Goal: Task Accomplishment & Management: Complete application form

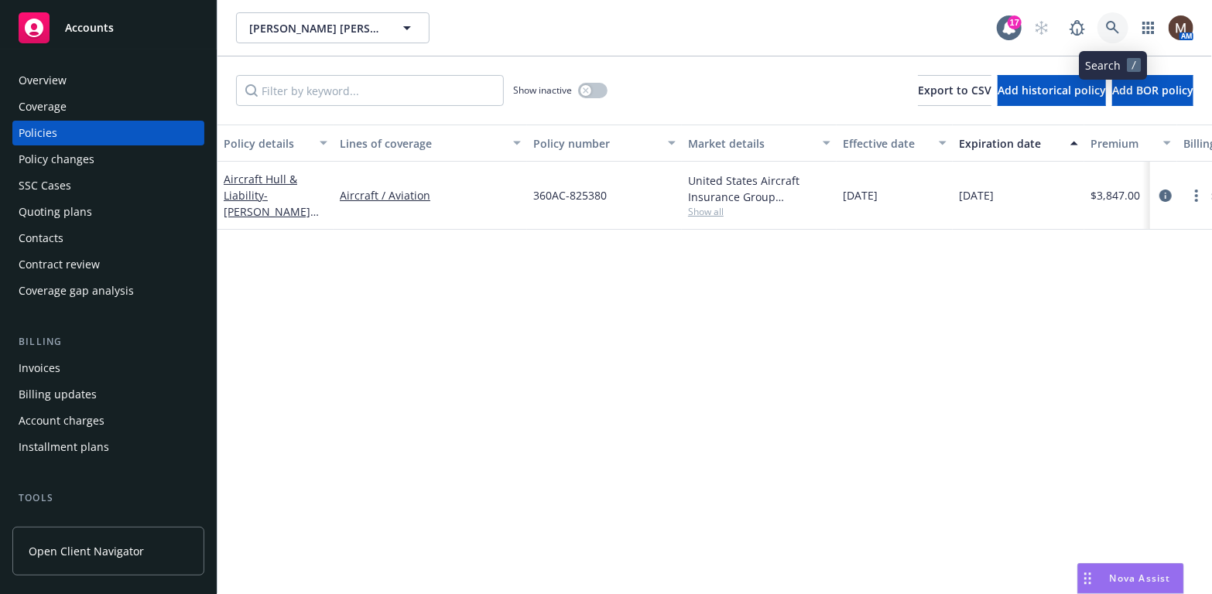
click at [1110, 23] on icon at bounding box center [1113, 28] width 14 height 14
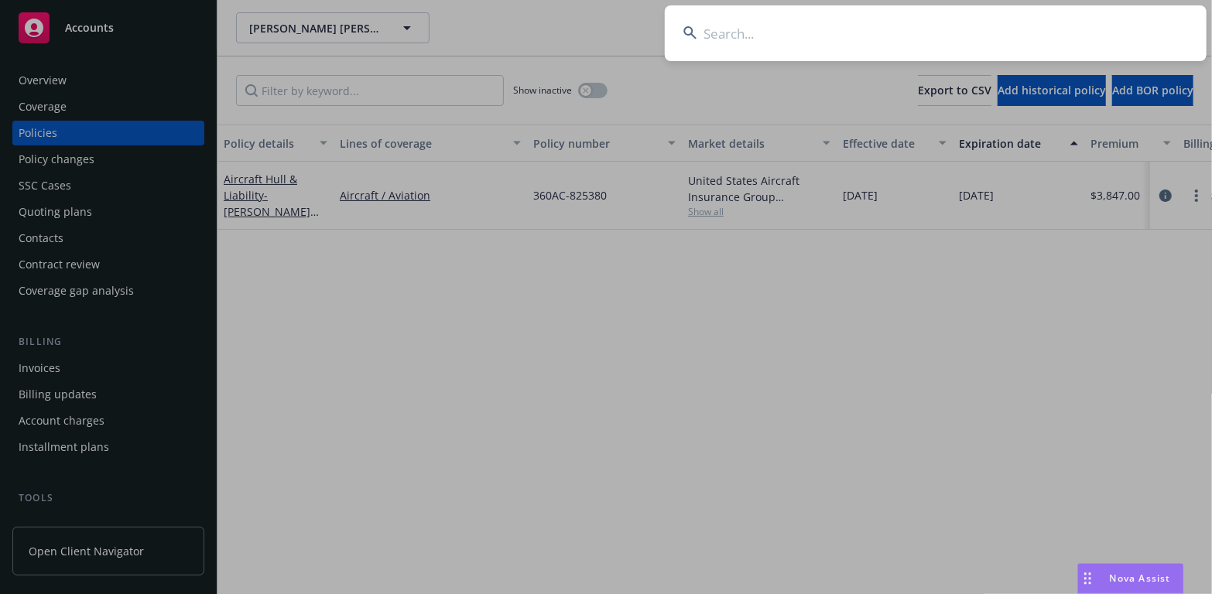
click at [730, 33] on input at bounding box center [936, 33] width 542 height 56
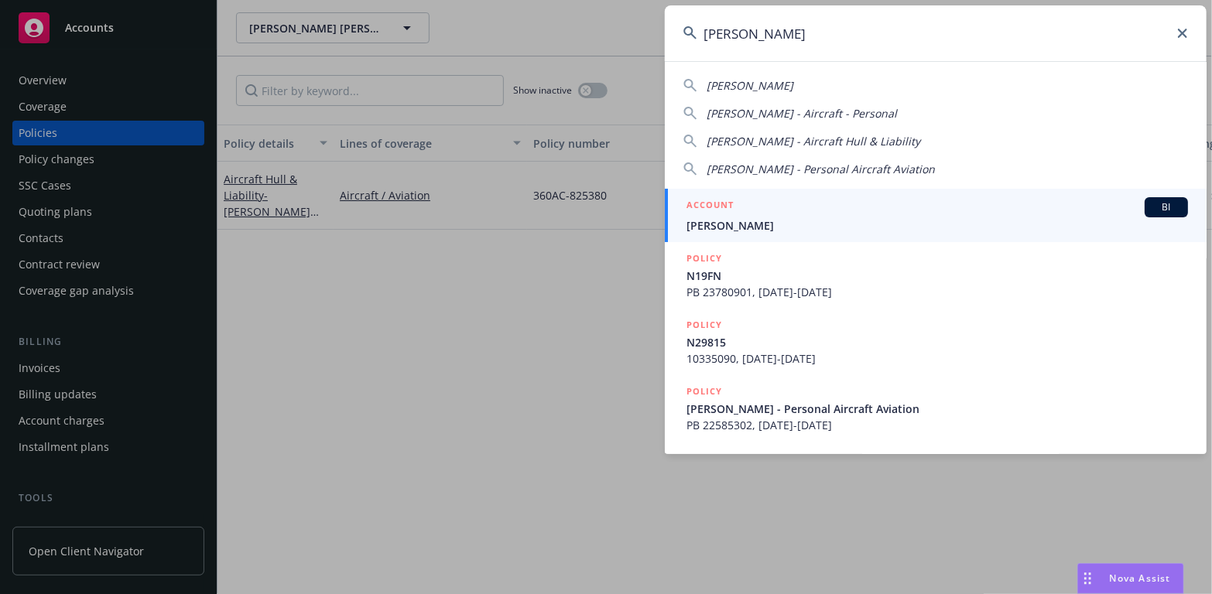
type input "[PERSON_NAME]"
click at [735, 214] on div "ACCOUNT BI" at bounding box center [936, 207] width 501 height 20
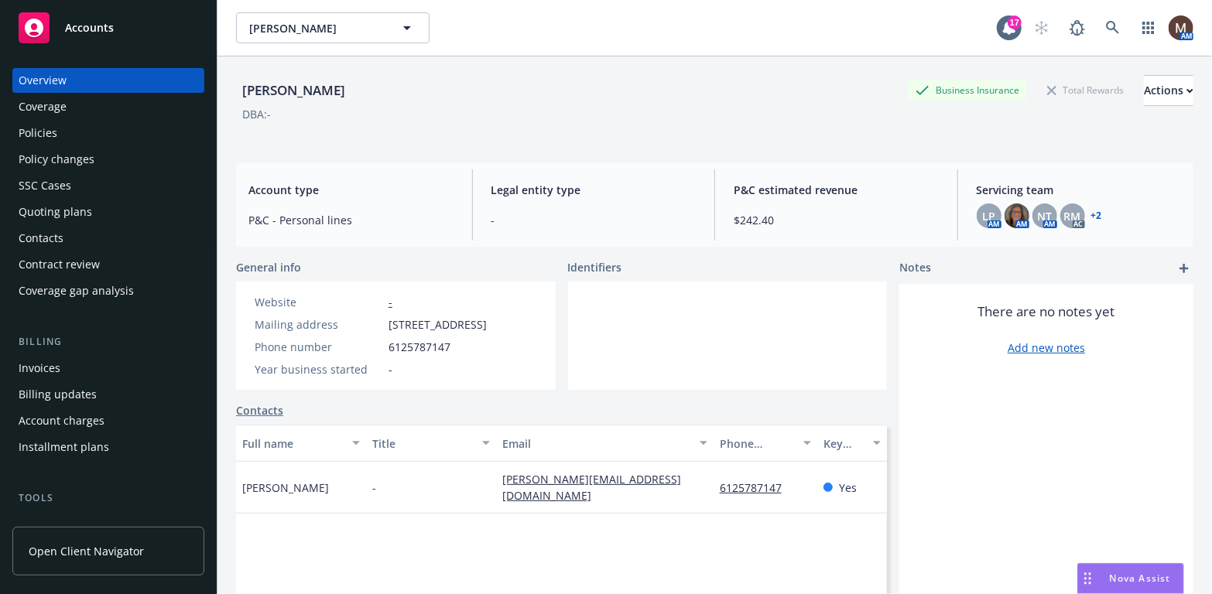
click at [60, 128] on div "Policies" at bounding box center [109, 133] width 180 height 25
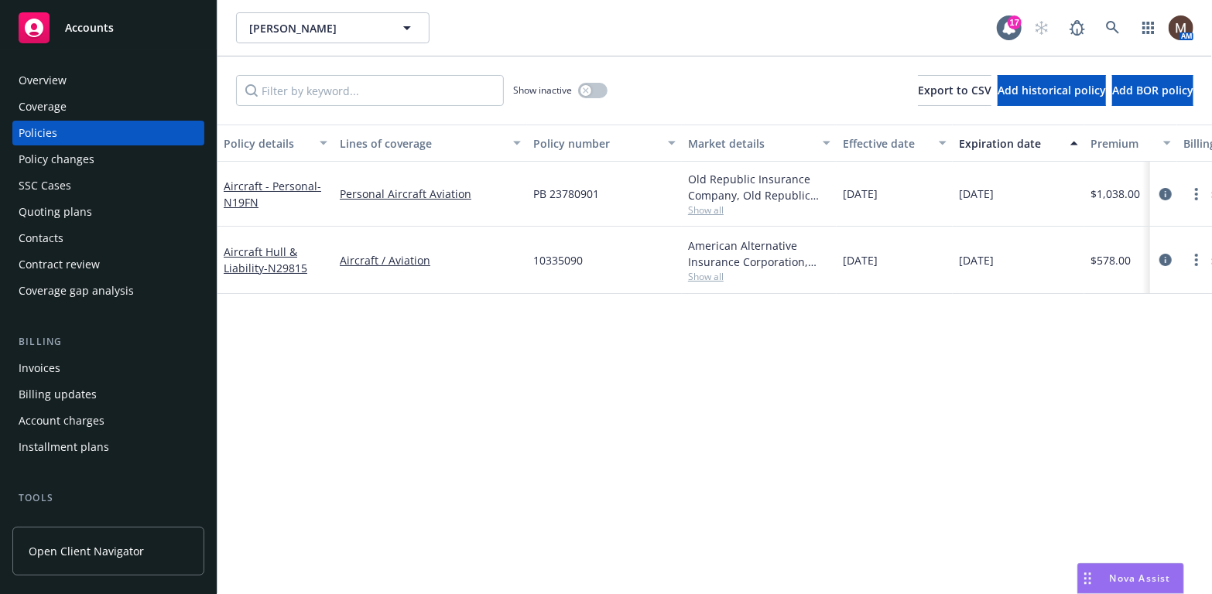
click at [84, 162] on div "Policy changes" at bounding box center [57, 159] width 76 height 25
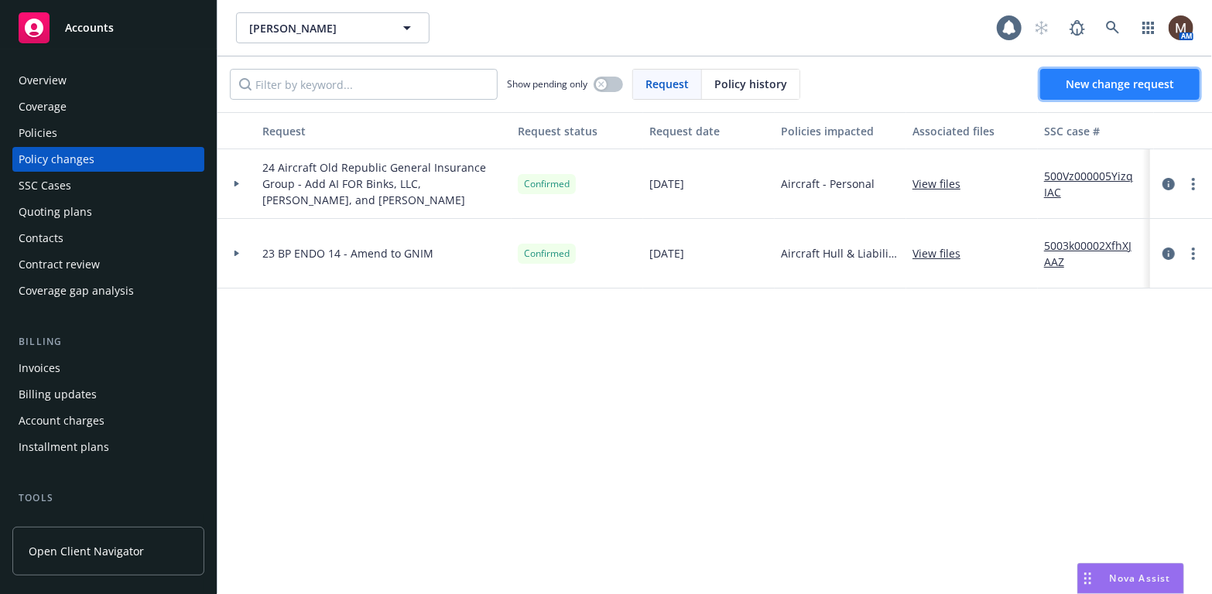
click at [1090, 80] on span "New change request" at bounding box center [1120, 84] width 108 height 15
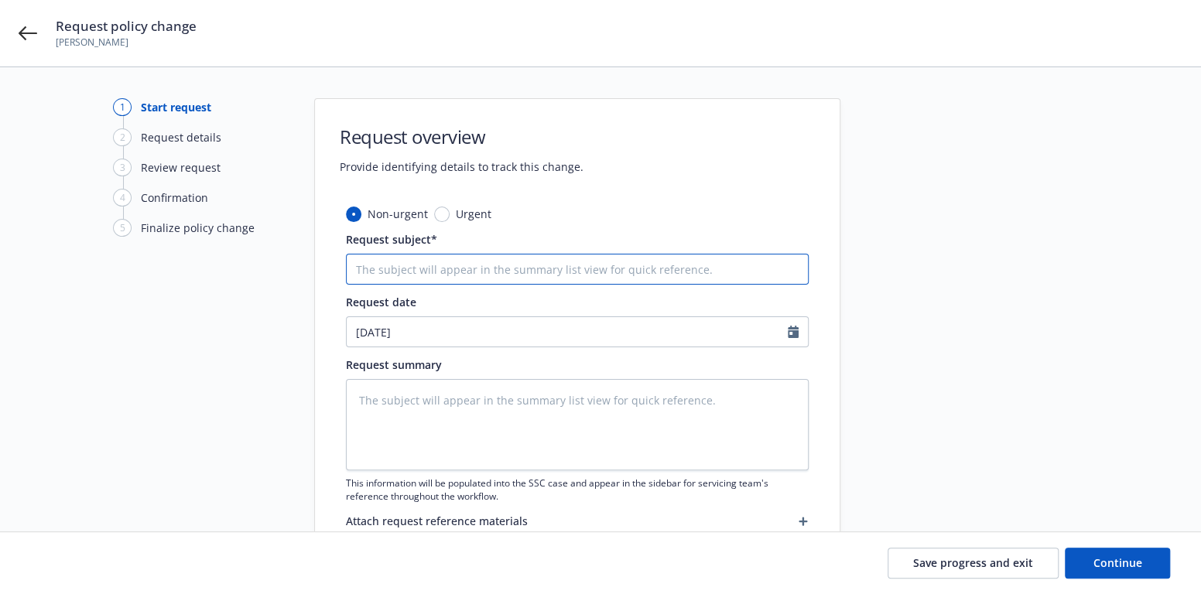
click at [381, 266] on input "Request subject*" at bounding box center [577, 269] width 463 height 31
type textarea "x"
type input "2"
type textarea "x"
type input "25"
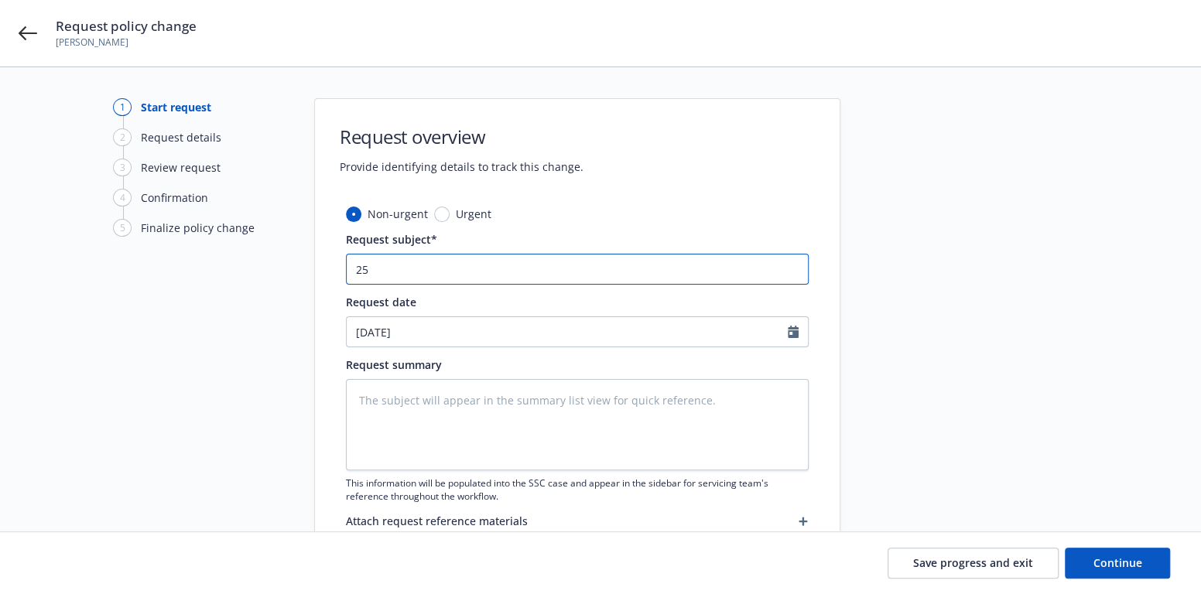
type textarea "x"
type input "25"
type textarea "x"
type input "25 B"
type textarea "x"
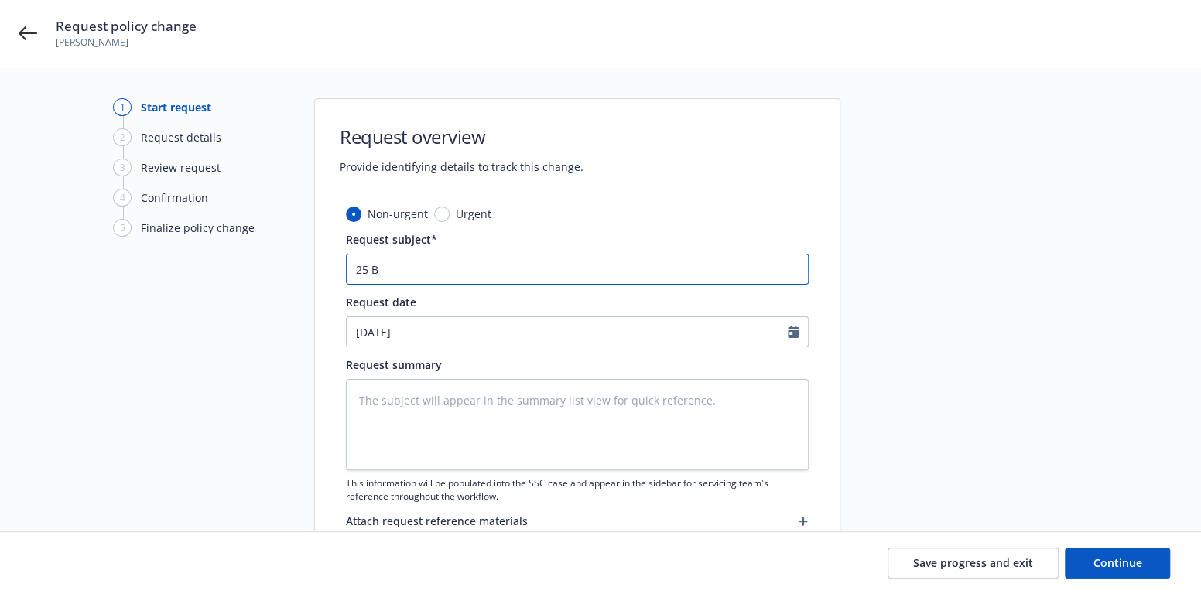
type input "25 BP"
type textarea "x"
type input "25 BP"
type textarea "x"
type input "25 BP -"
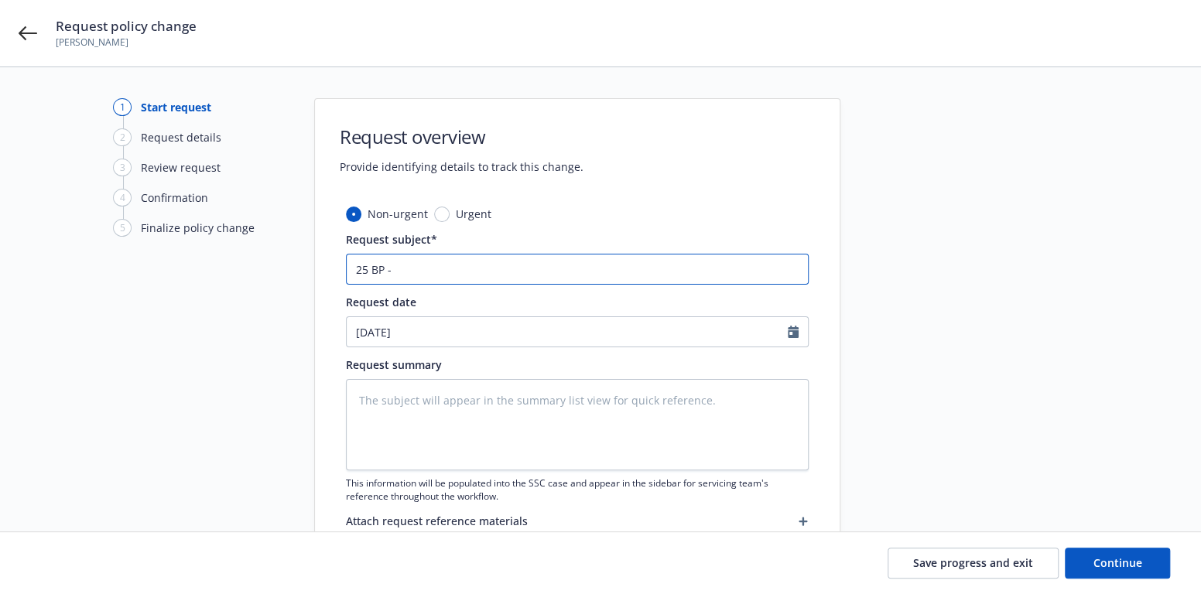
type textarea "x"
type input "25 BP -"
type textarea "x"
type input "25 BP - A"
type textarea "x"
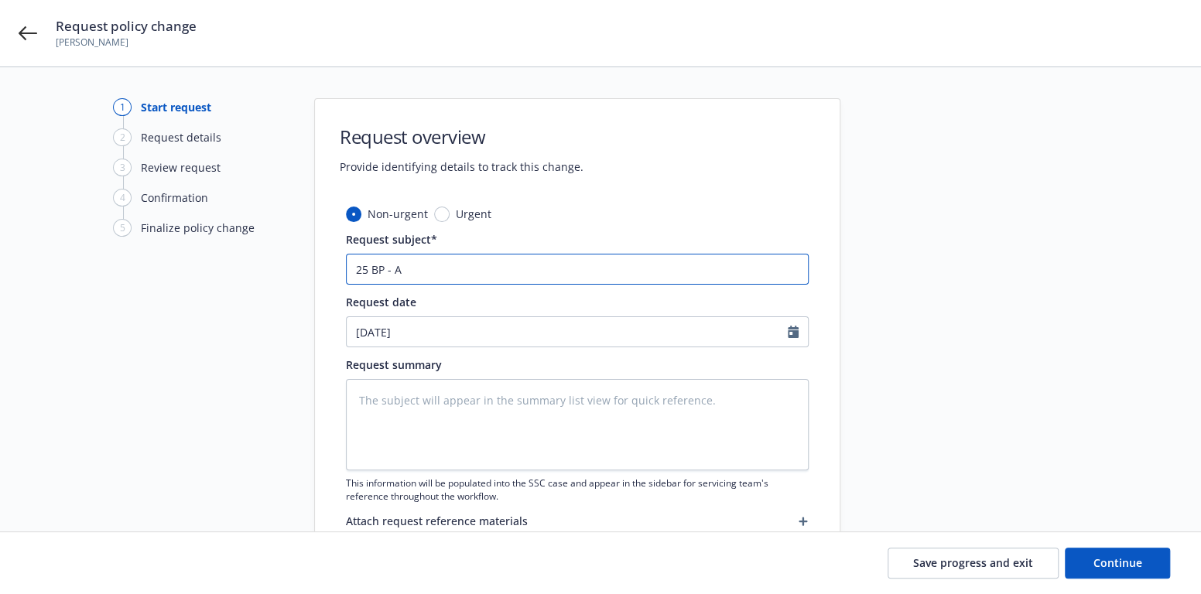
type input "25 BP - Ad"
type textarea "x"
type input "25 BP - Add"
type textarea "x"
type input "25 BP - Add"
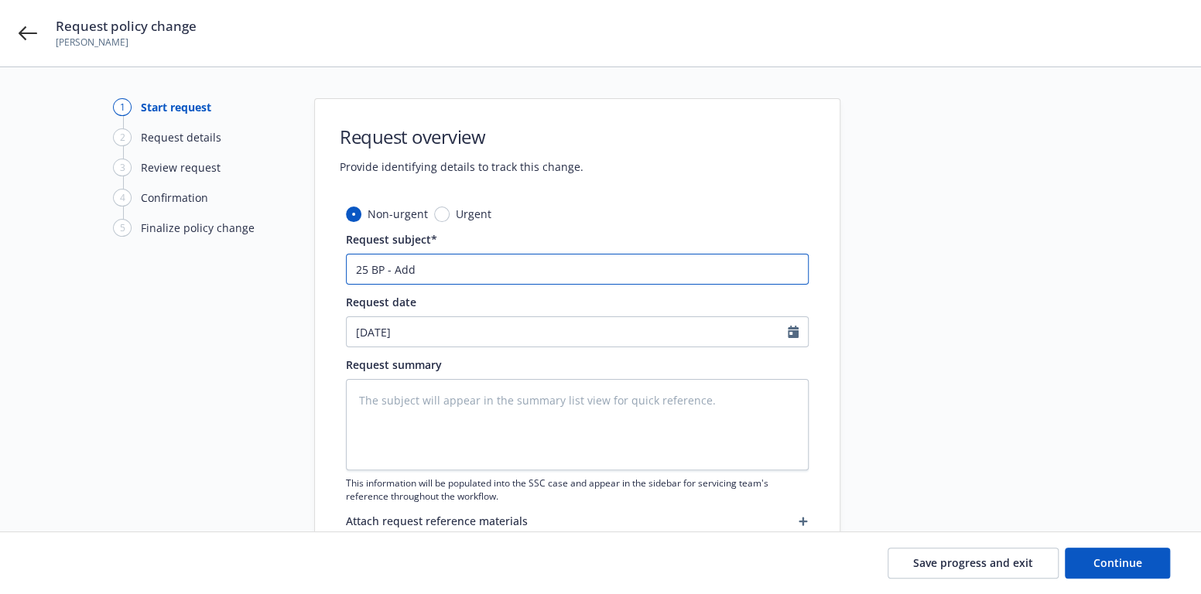
type textarea "x"
type input "25 BP - Add"
type textarea "x"
type input "25 BP - Ad"
type textarea "x"
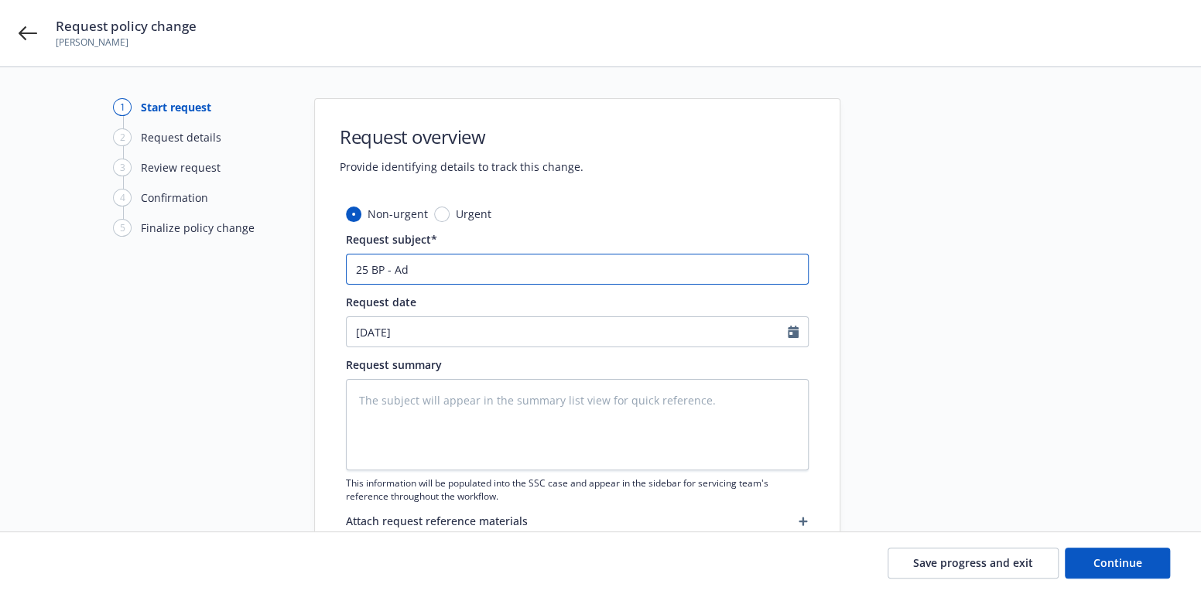
type input "25 BP - A"
type textarea "x"
type input "25 BP -"
type textarea "x"
type input "25 BP - E"
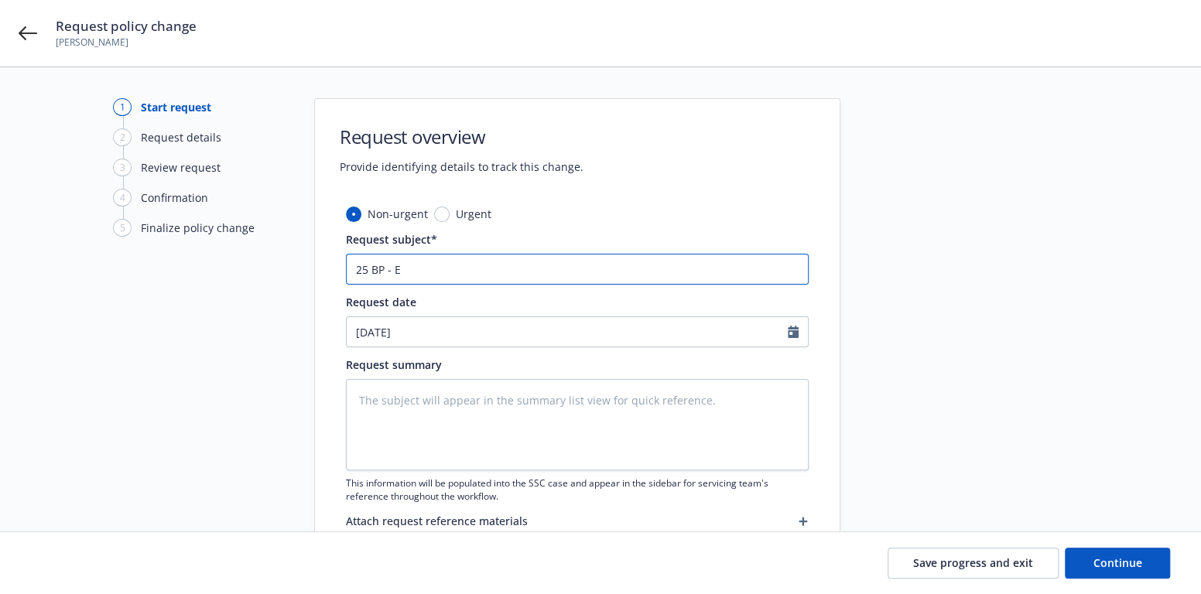
type textarea "x"
type input "25 BP - EN"
type textarea "x"
type input "25 BP - END"
type textarea "x"
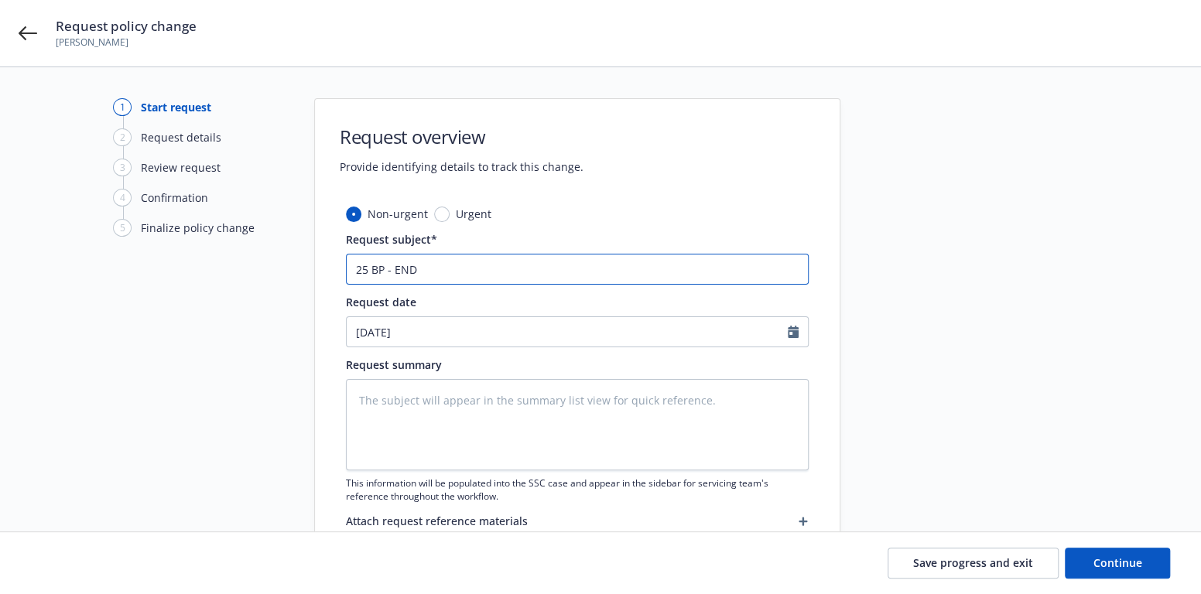
type input "25 BP - ENDO"
type textarea "x"
type input "25 BP - ENDO"
type textarea "x"
type input "25 BP - ENDO -"
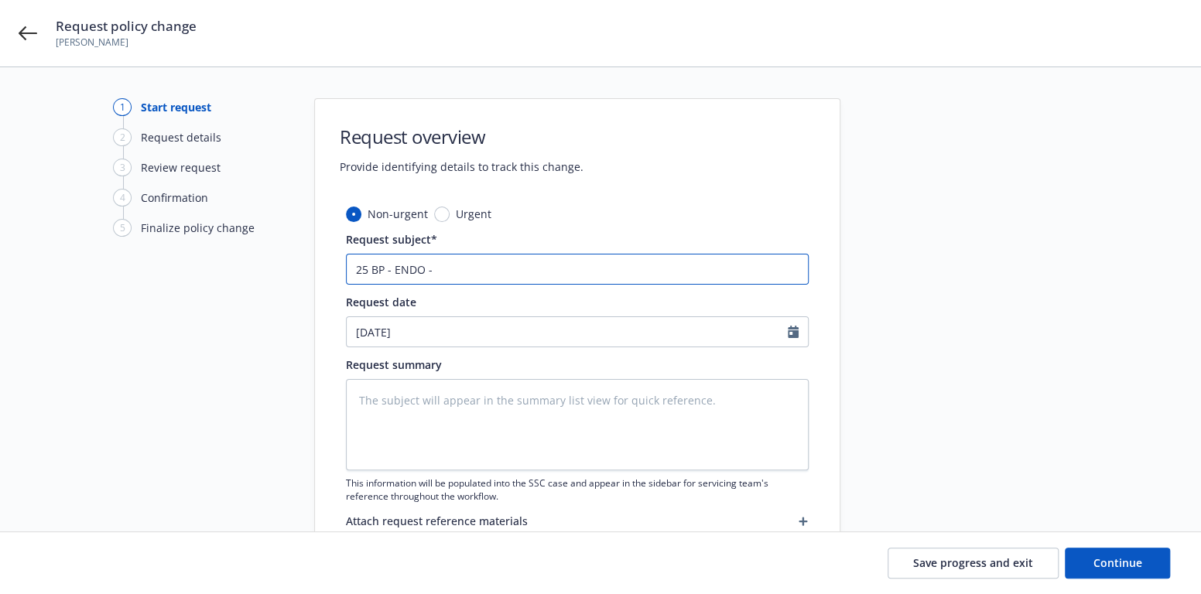
type textarea "x"
type input "25 BP - ENDO -"
type textarea "x"
type input "25 BP - ENDO - A"
type textarea "x"
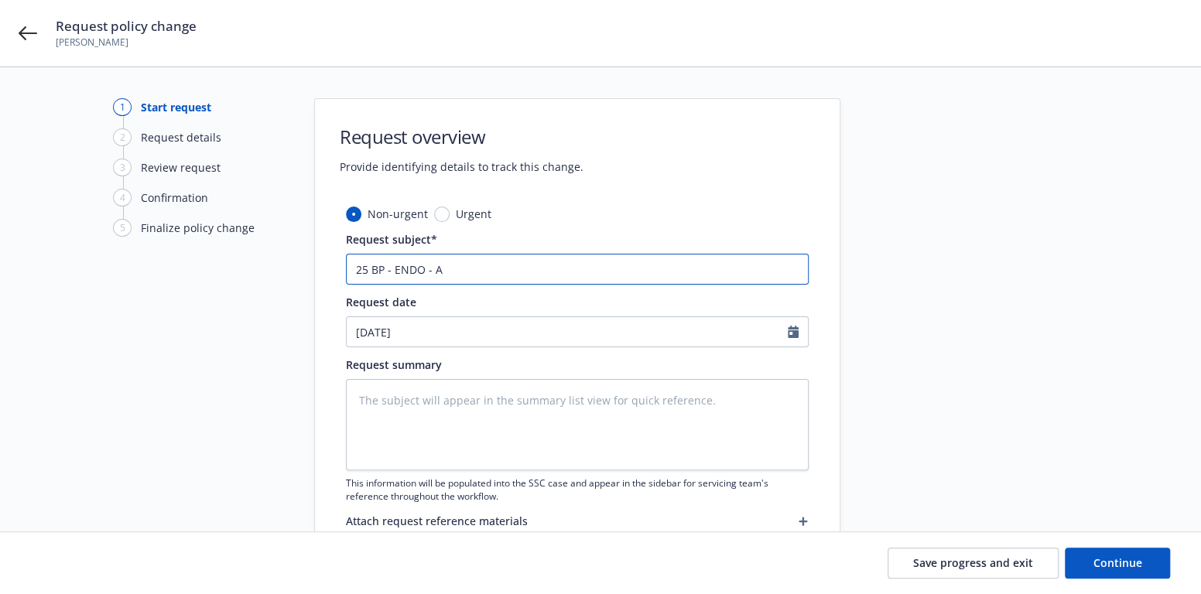
type input "25 BP - ENDO - Ad"
type textarea "x"
type input "25 BP - ENDO - Add"
type textarea "x"
type input "25 BP - ENDO - Add"
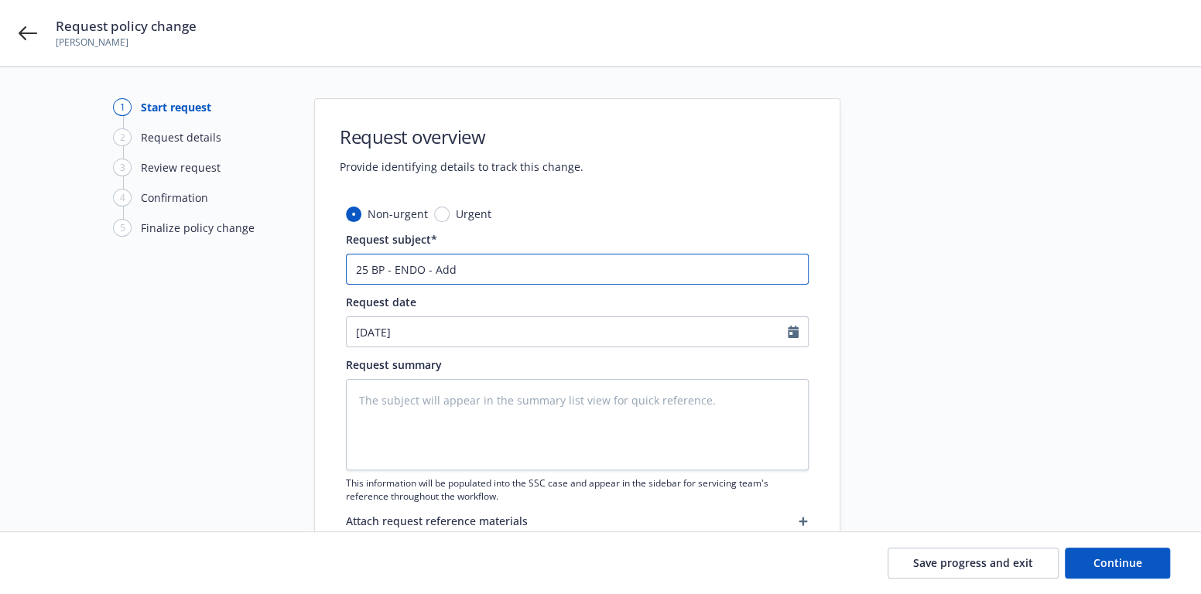
type textarea "x"
type input "25 BP - ENDO - Add A"
type textarea "x"
type input "25 BP - ENDO - Add AI"
click at [480, 267] on input "25 BP - ENDO - Add AI" at bounding box center [577, 269] width 463 height 31
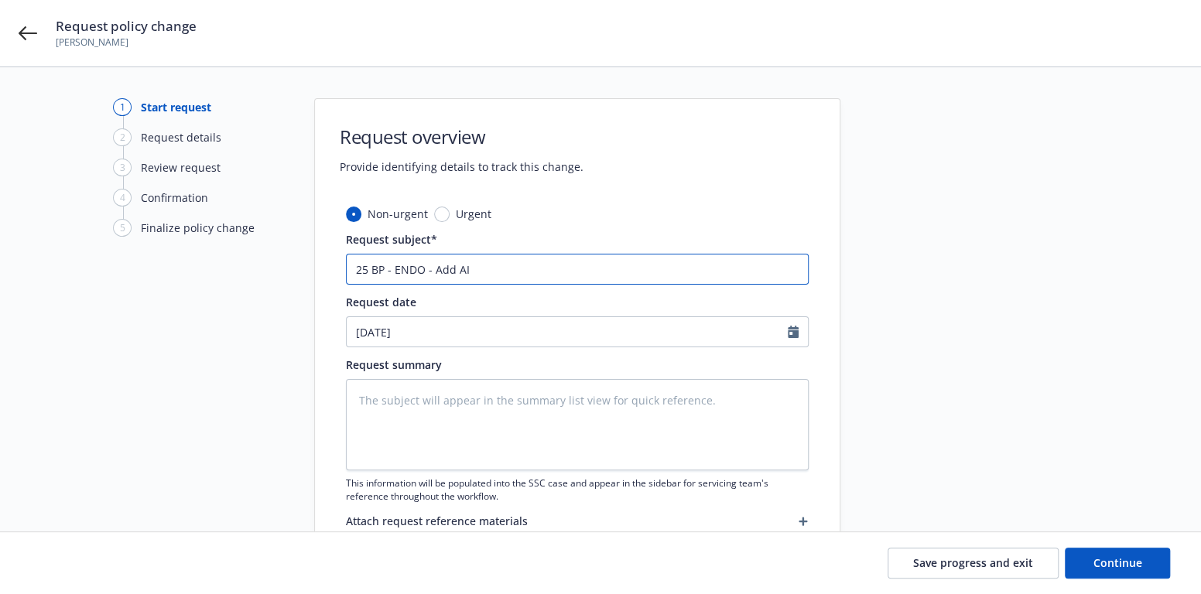
type textarea "x"
type input "25 BP - ENDO - Add AI,"
type textarea "x"
type input "25 BP - ENDO - Add AI,"
type textarea "x"
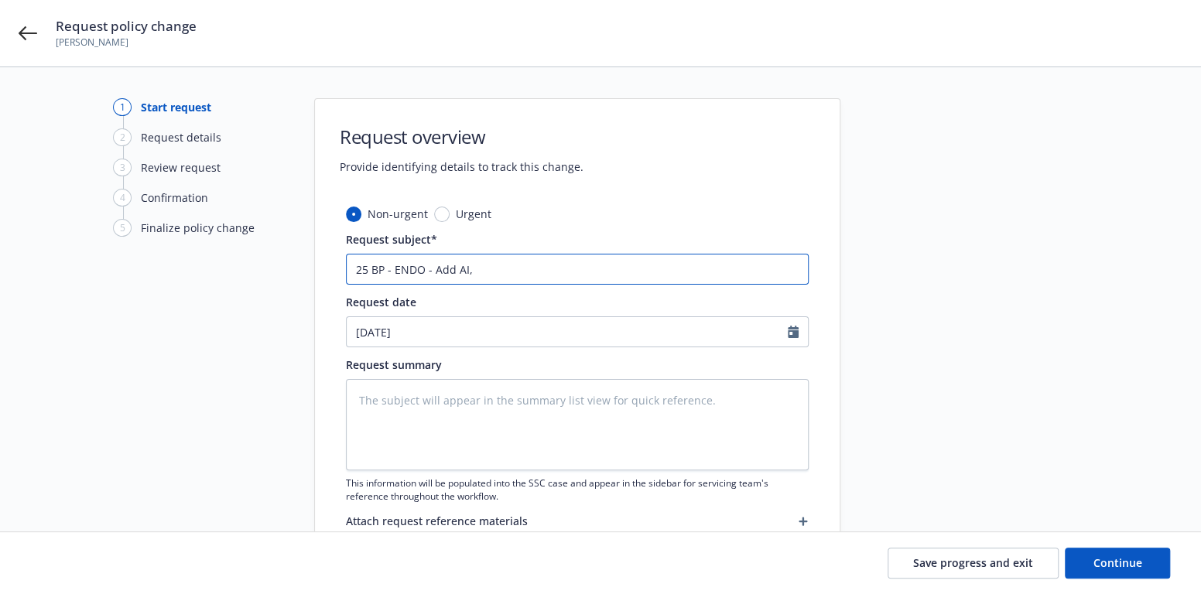
type input "25 BP - ENDO - Add AI, C"
type textarea "x"
type input "25 BP - ENDO - Add AI, Ci"
type textarea "x"
type input "25 BP - ENDO - Add AI, Cit"
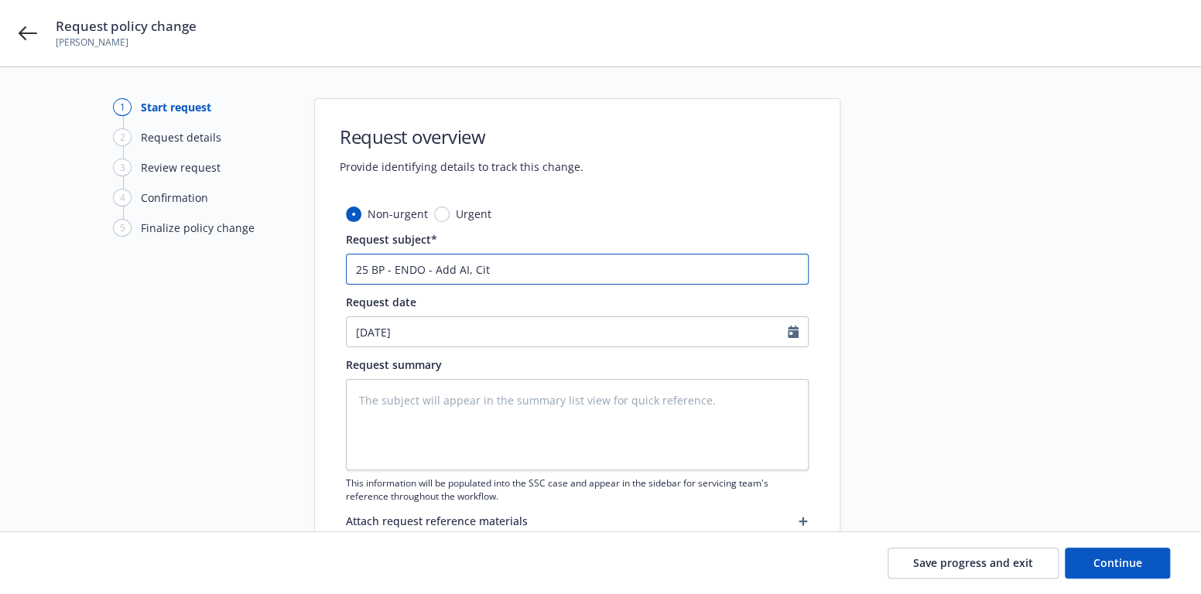
type textarea "x"
type input "25 BP - ENDO - Add AI, City"
type textarea "x"
type input "25 BP - ENDO - Add AI, City"
type textarea "x"
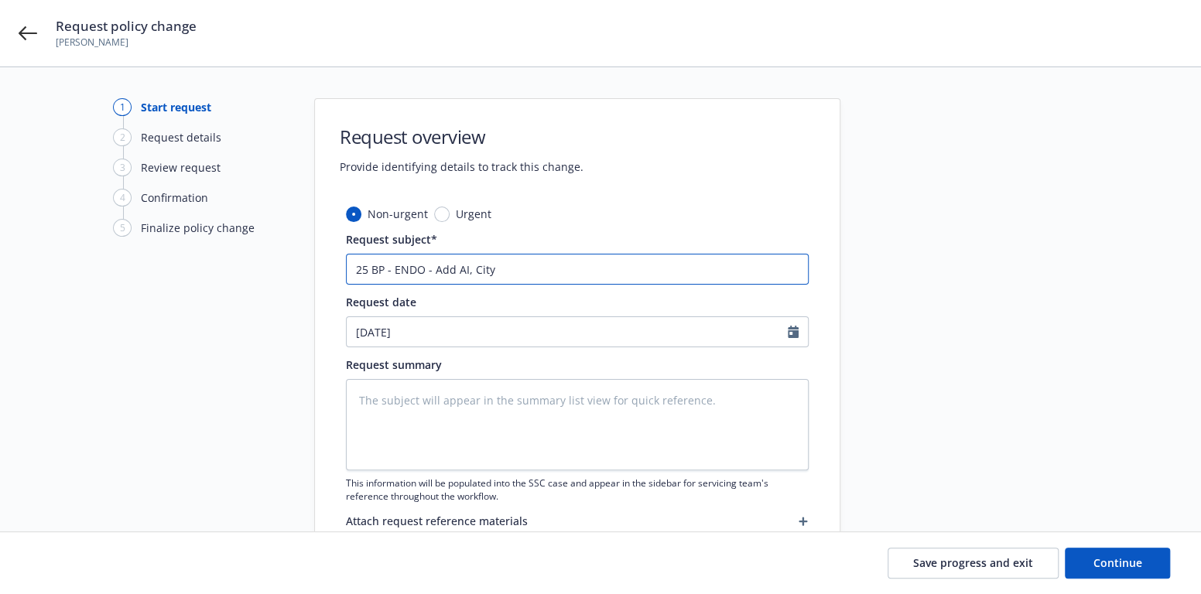
type input "25 BP - ENDO - Add AI, City o"
type textarea "x"
type input "25 BP - ENDO - Add AI, City of"
type textarea "x"
type input "25 BP - ENDO - Add AI, City of"
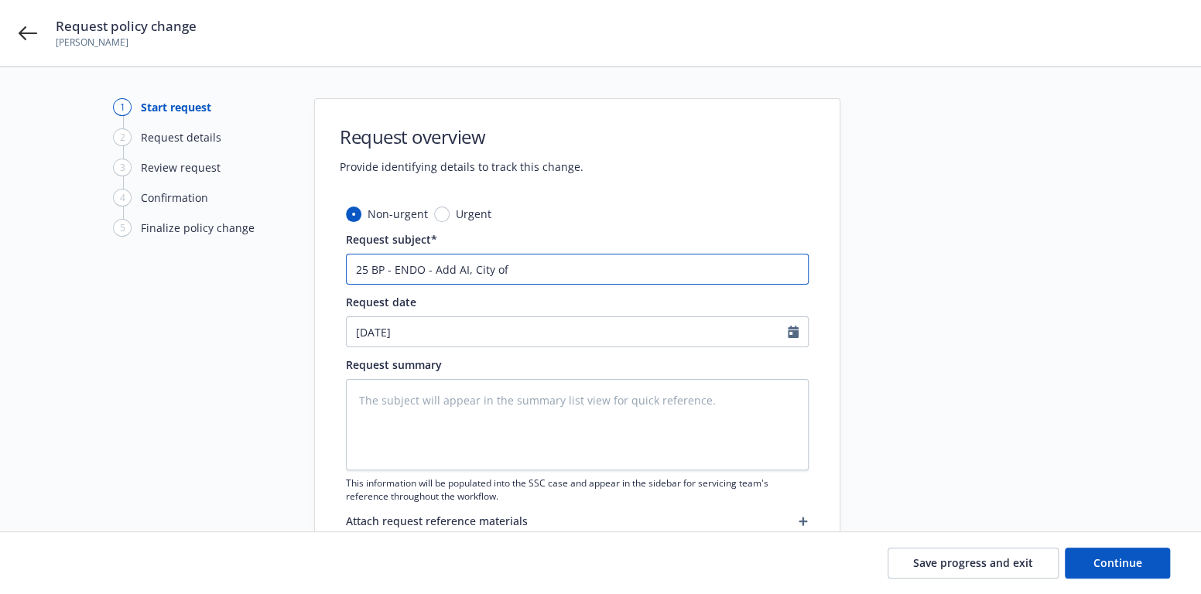
type textarea "x"
type input "25 BP - ENDO - Add AI, City of S"
type textarea "x"
type input "25 BP - ENDO - Add AI, [GEOGRAPHIC_DATA]"
type textarea "x"
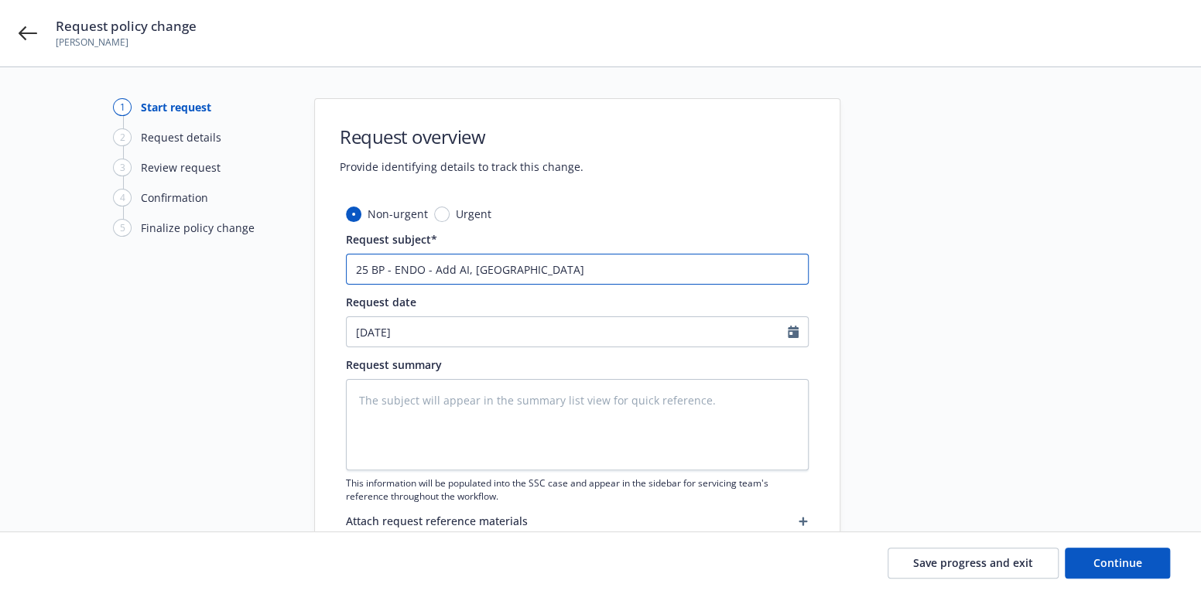
type input "25 BP - ENDO - Add AI, [GEOGRAPHIC_DATA]"
type textarea "x"
type input "25 BP - ENDO - Add AI, [GEOGRAPHIC_DATA]"
type textarea "x"
type input "25 BP - ENDO - Add AI, [GEOGRAPHIC_DATA]"
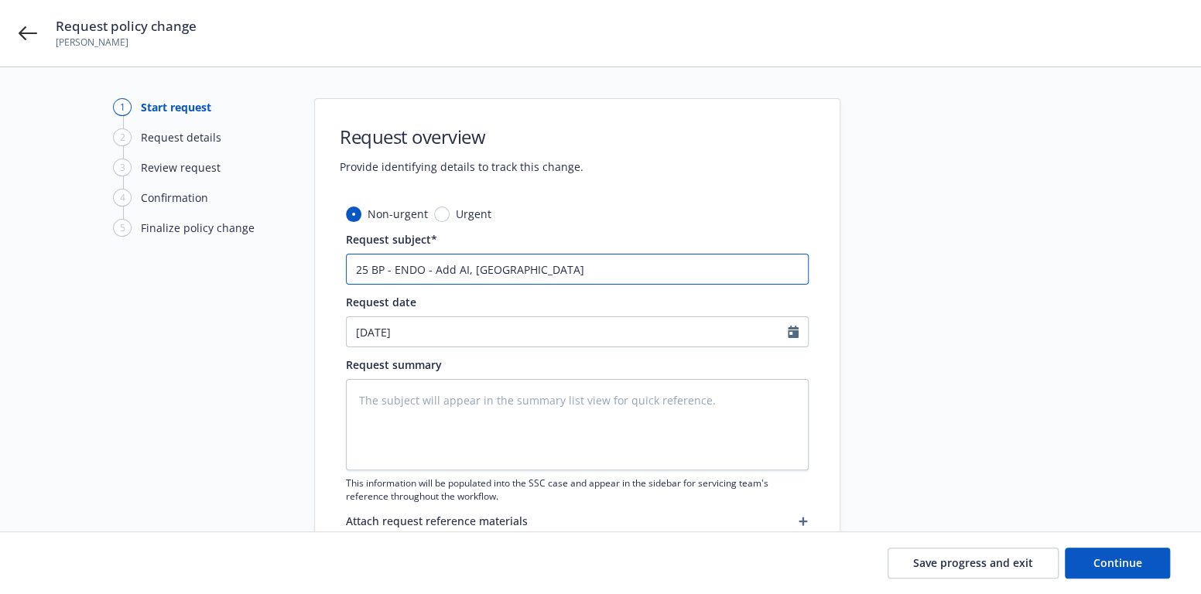
type textarea "x"
type input "25 BP - ENDO - Add AI, [GEOGRAPHIC_DATA]"
type textarea "x"
type input "25 BP - ENDO - Add AI, [GEOGRAPHIC_DATA]"
type textarea "x"
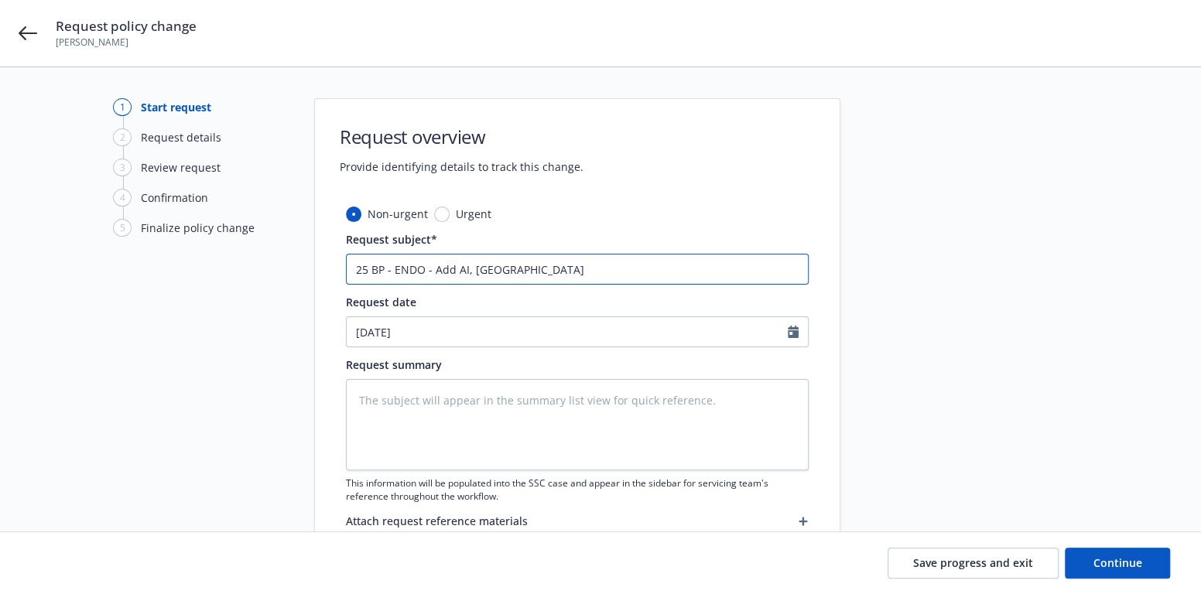
type input "25 BP - ENDO - Add AI, [GEOGRAPHIC_DATA]"
type textarea "x"
type input "25 BP - ENDO - Add AI, [GEOGRAPHIC_DATA]"
type textarea "x"
type input "25 BP - ENDO - Add AI, [GEOGRAPHIC_DATA],"
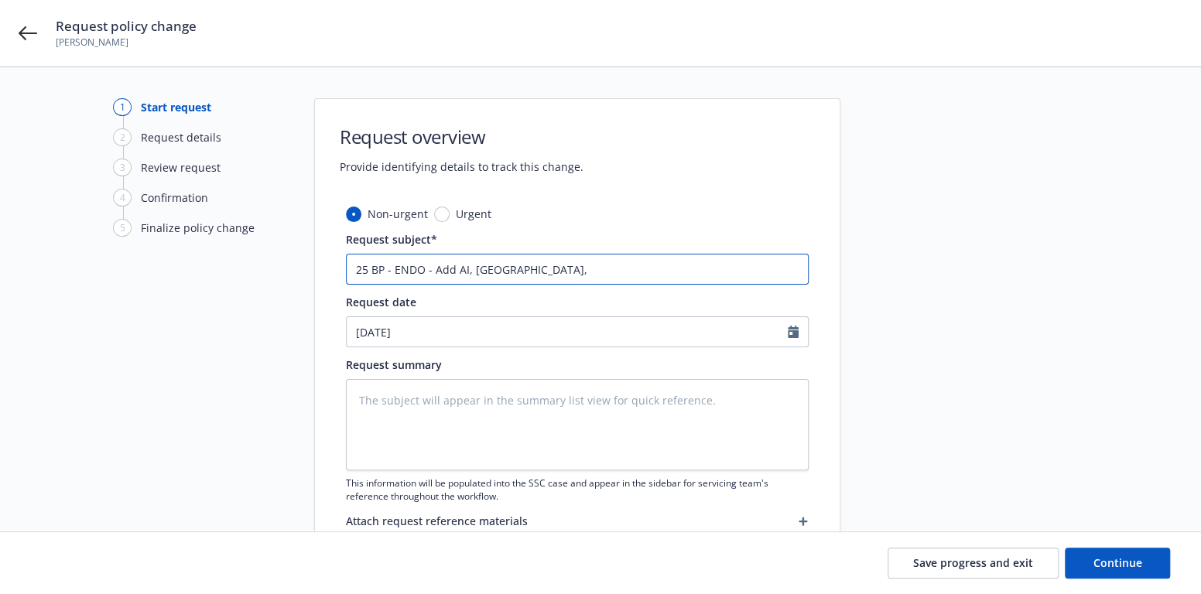
type textarea "x"
type input "25 BP - ENDO - Add AI, [GEOGRAPHIC_DATA],"
type textarea "x"
type input "25 BP - ENDO - Add AI, [GEOGRAPHIC_DATA], e"
type textarea "x"
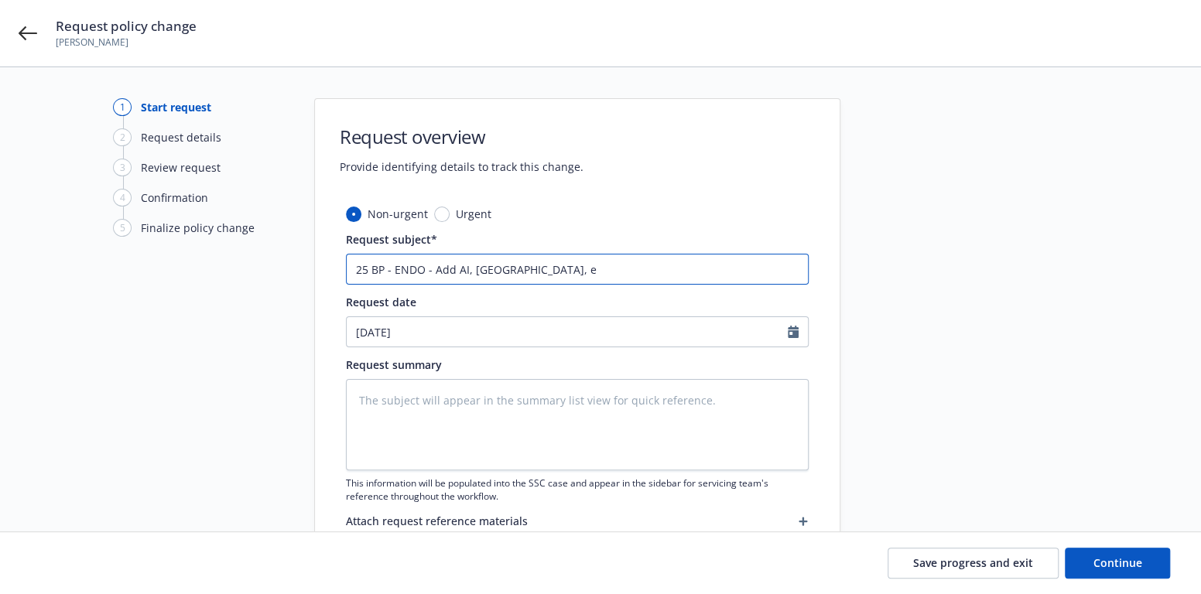
type input "25 BP - ENDO - Add AI, [GEOGRAPHIC_DATA], [GEOGRAPHIC_DATA]"
type textarea "x"
type input "25 BP - ENDO - Add AI, [GEOGRAPHIC_DATA], [GEOGRAPHIC_DATA]"
type textarea "x"
type input "25 BP - ENDO - Add AI, [GEOGRAPHIC_DATA], [GEOGRAPHIC_DATA]"
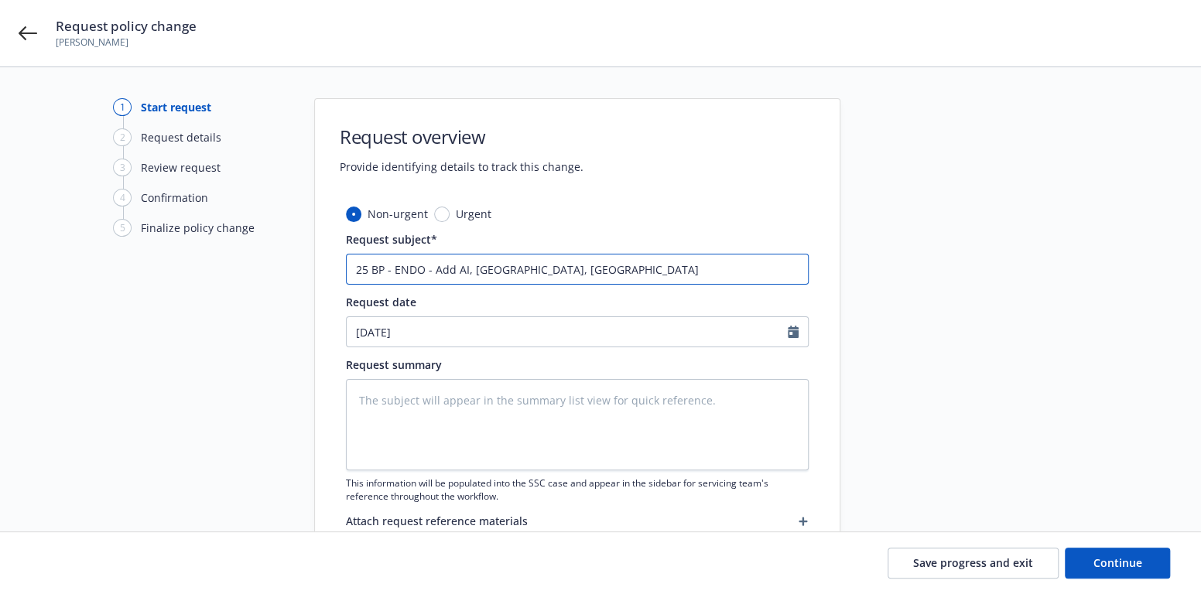
type textarea "x"
type input "25 BP - ENDO - Add AI, [GEOGRAPHIC_DATA], eff 0"
type textarea "x"
type input "25 BP - ENDO - Add AI, [GEOGRAPHIC_DATA], eff 08"
type textarea "x"
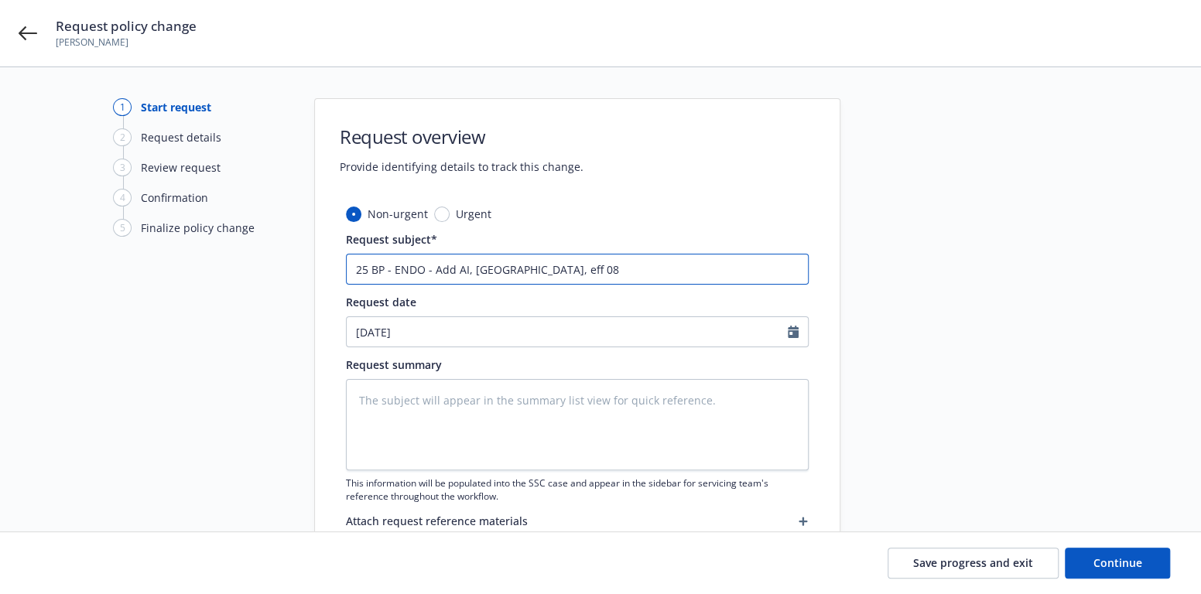
type input "25 BP - ENDO - Add AI, [GEOGRAPHIC_DATA], eff 08."
type textarea "x"
type input "25 BP - ENDO - Add AI, [GEOGRAPHIC_DATA], eff 08.1"
type textarea "x"
type input "25 BP - ENDO - Add AI, [GEOGRAPHIC_DATA], eff 08.14"
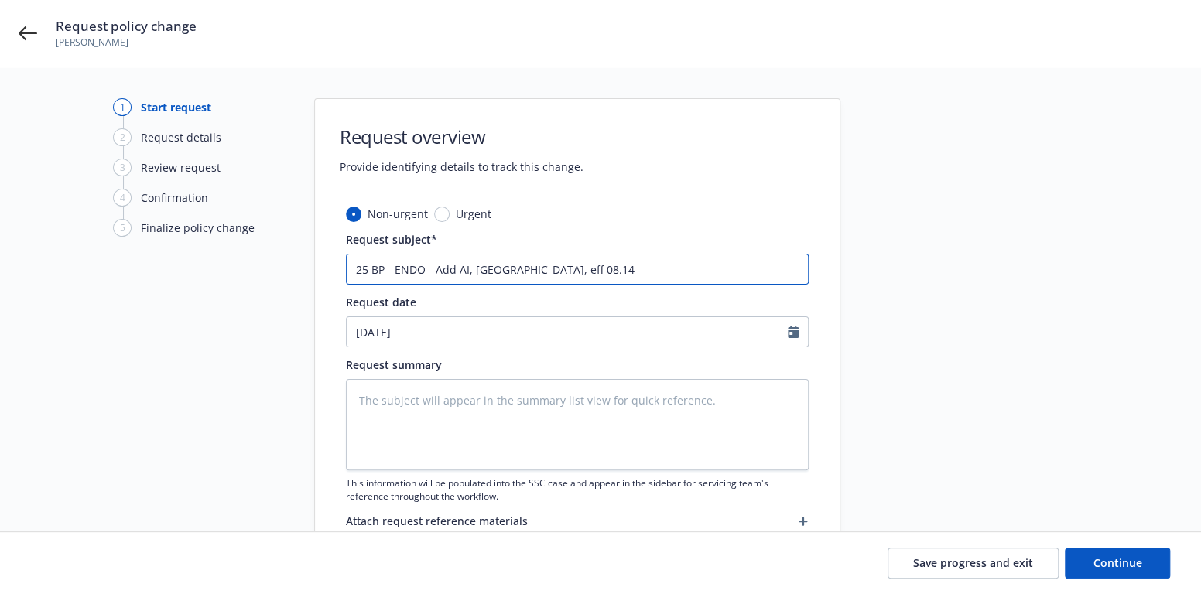
type textarea "x"
type input "25 BP - ENDO - Add AI, [GEOGRAPHIC_DATA], eff 08.14."
type textarea "x"
type input "25 BP - ENDO - Add AI, [GEOGRAPHIC_DATA], eff 08.14.2"
type textarea "x"
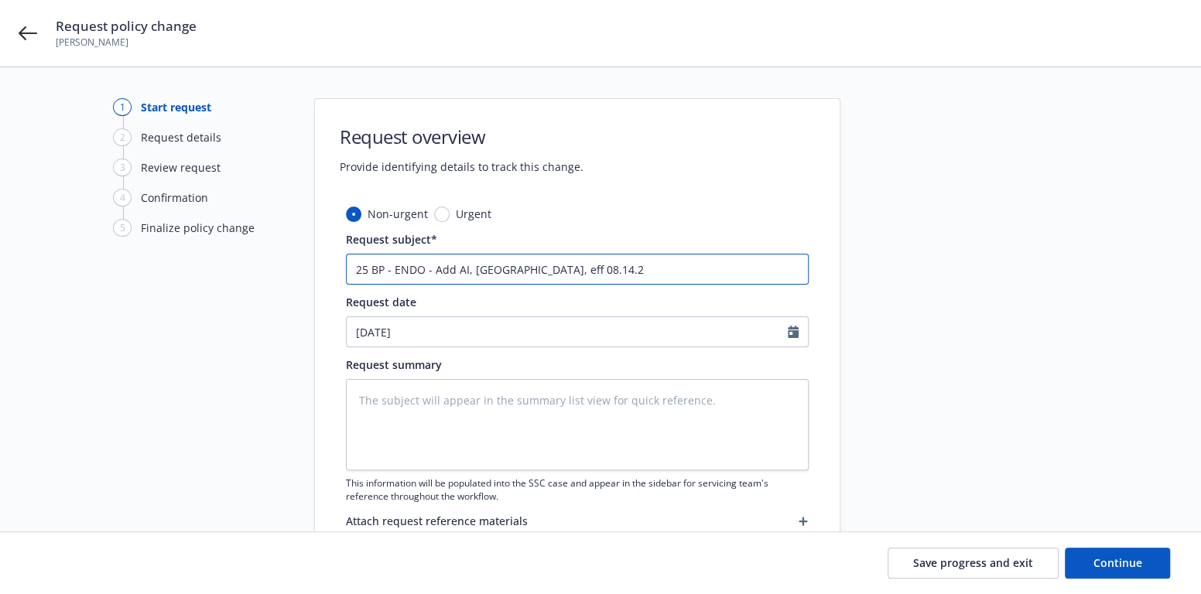
type input "25 BP - ENDO - Add AI, [GEOGRAPHIC_DATA], eff [DATE]"
type textarea "x"
type input "25 BP - ENDO - Add AI, [GEOGRAPHIC_DATA], eff 08.14.202"
type textarea "x"
type input "25 BP - ENDO - Add AI, [GEOGRAPHIC_DATA], eff [DATE]"
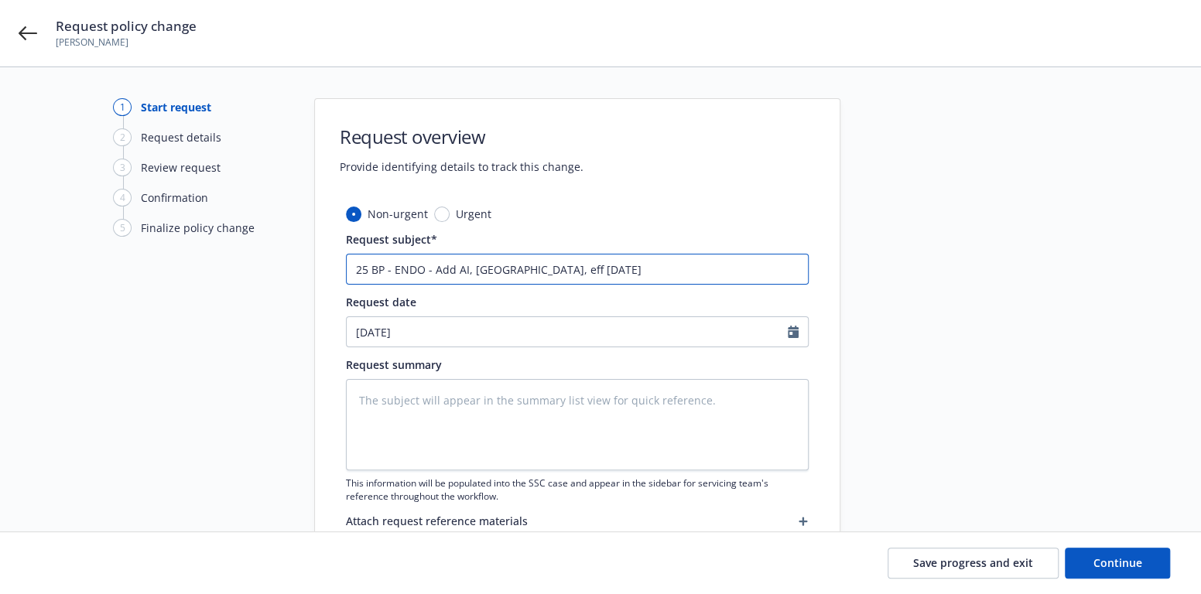
drag, startPoint x: 642, startPoint y: 270, endPoint x: 303, endPoint y: 270, distance: 339.0
click at [303, 270] on div "1 Start request 2 Request details 3 Review request 4 Confirmation 5 Finalize po…" at bounding box center [601, 338] width 1164 height 481
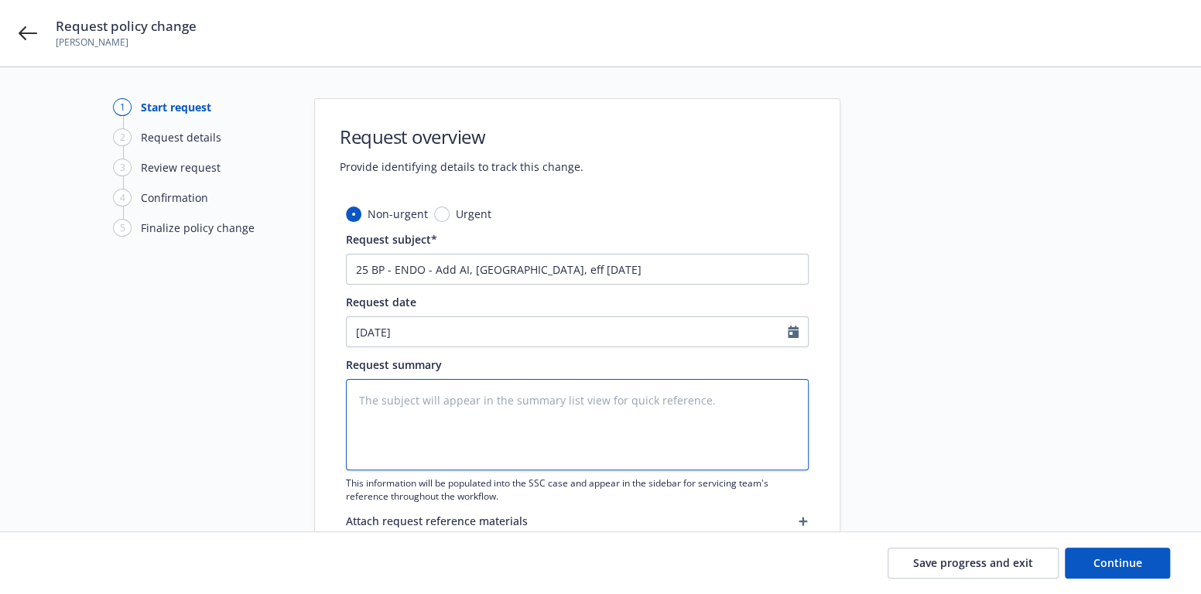
click at [398, 394] on textarea at bounding box center [577, 424] width 463 height 91
paste textarea "25 BP - ENDO - Add AI, [GEOGRAPHIC_DATA], eff [DATE]"
type textarea "x"
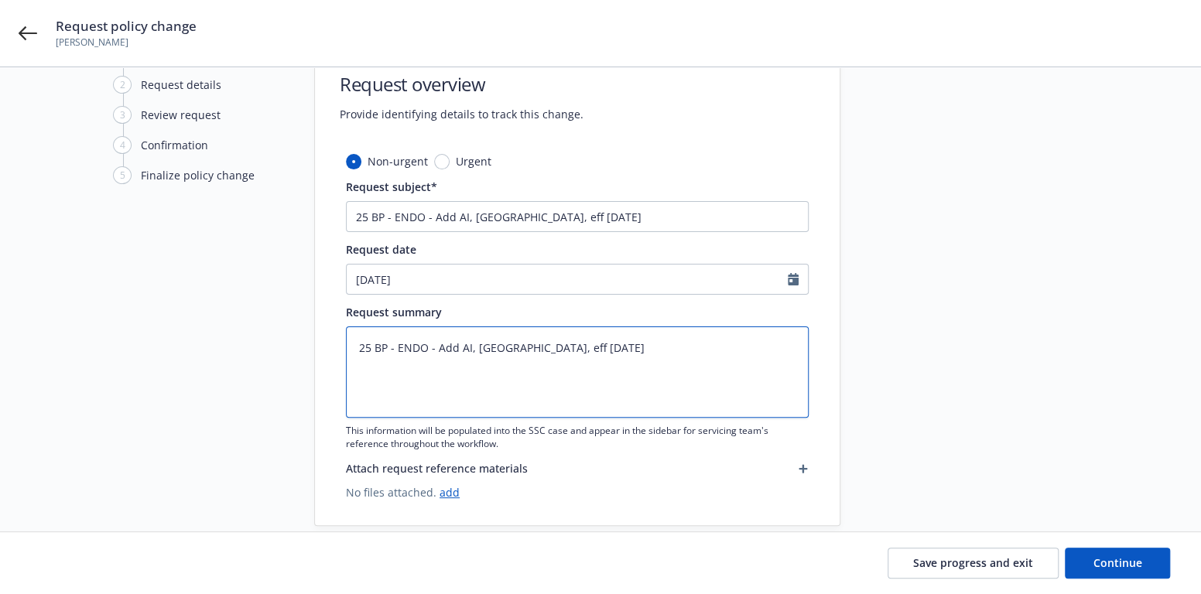
scroll to position [77, 0]
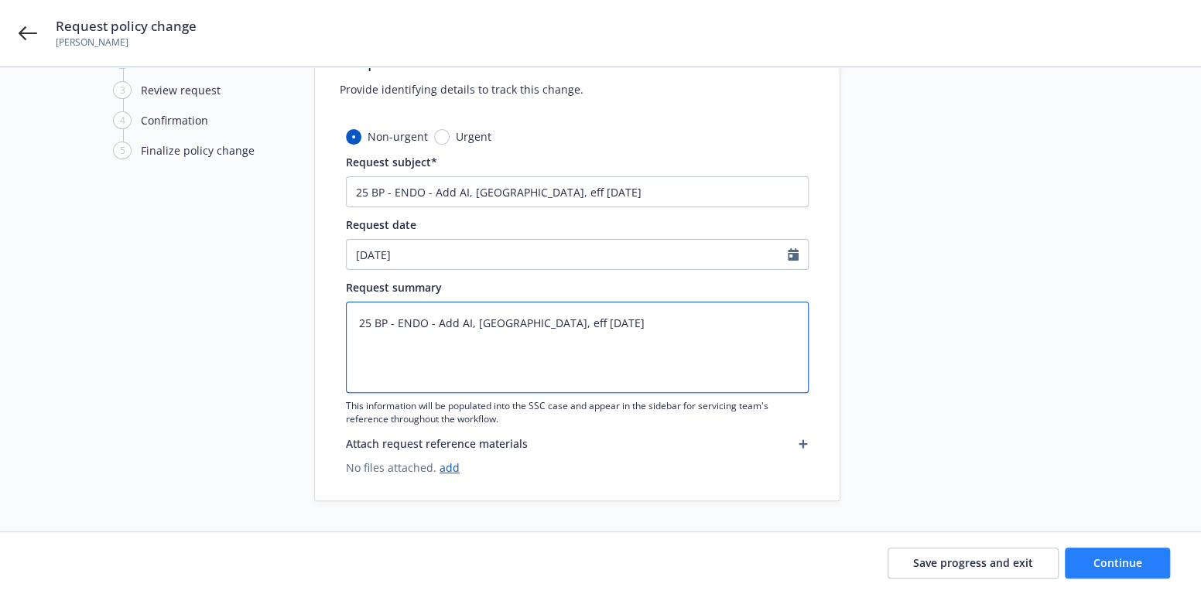
type textarea "25 BP - ENDO - Add AI, [GEOGRAPHIC_DATA], eff [DATE]"
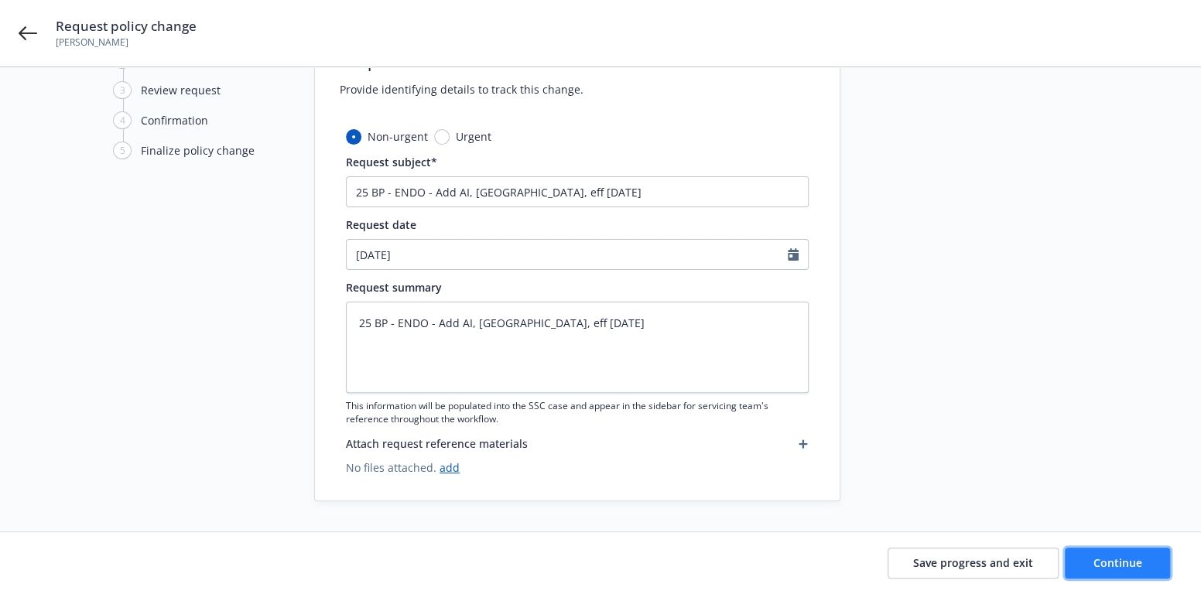
click at [1091, 556] on button "Continue" at bounding box center [1117, 563] width 105 height 31
type textarea "x"
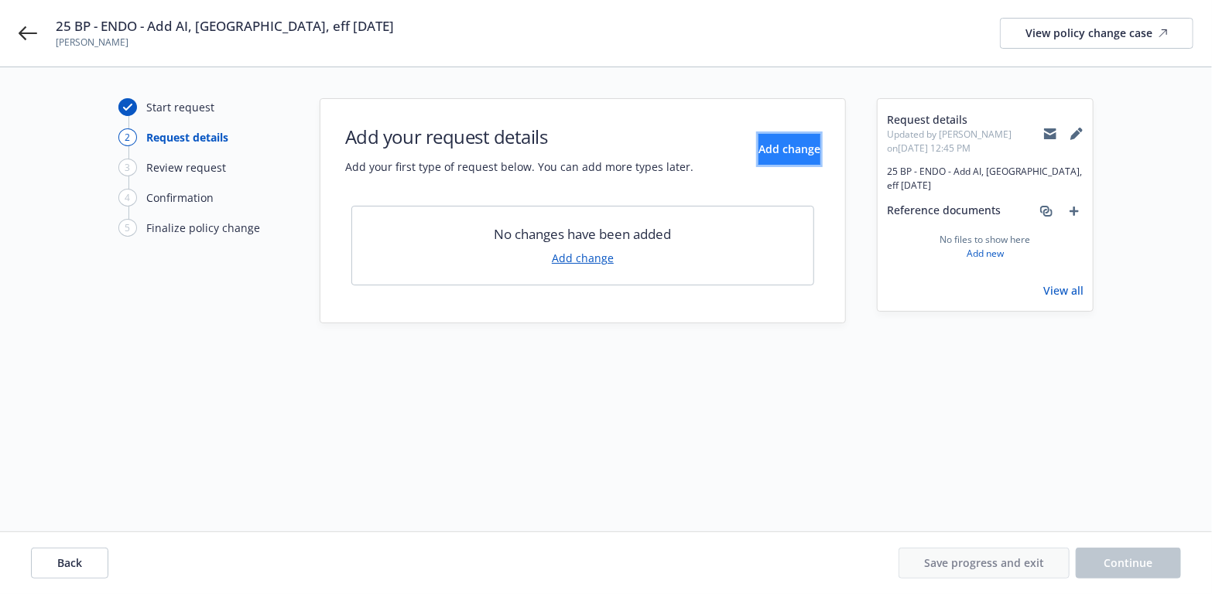
click at [763, 144] on span "Add change" at bounding box center [789, 149] width 62 height 15
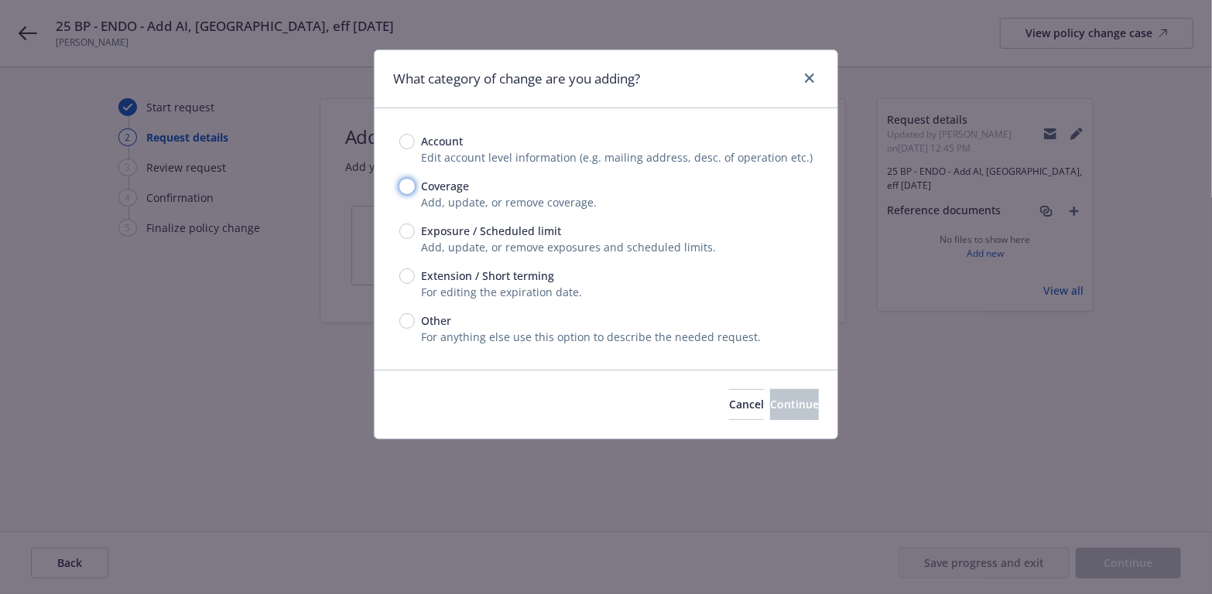
click at [409, 189] on input "Coverage" at bounding box center [406, 186] width 15 height 15
radio input "true"
click at [771, 395] on button "Continue" at bounding box center [794, 404] width 49 height 31
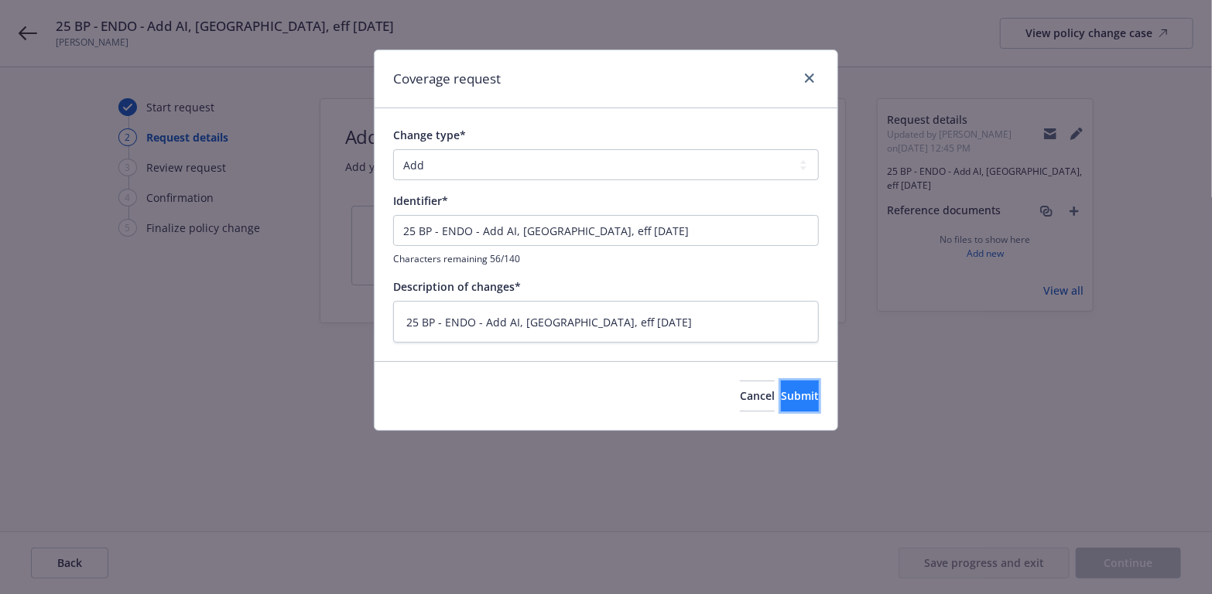
click at [788, 399] on span "Submit" at bounding box center [800, 395] width 38 height 15
type textarea "x"
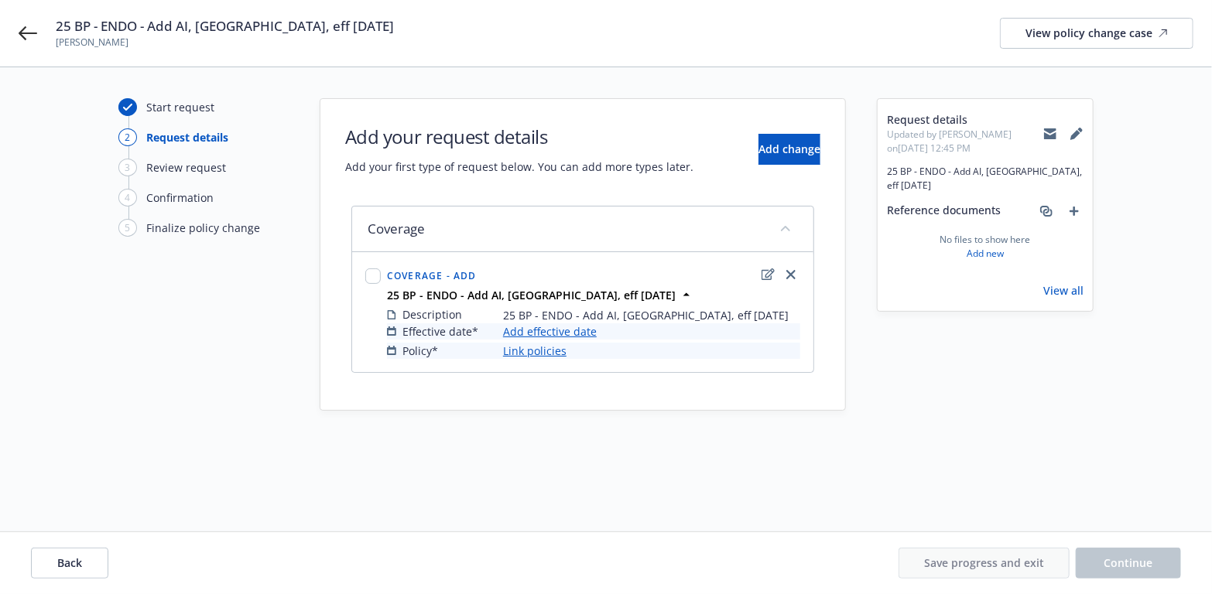
click at [545, 326] on link "Add effective date" at bounding box center [550, 331] width 94 height 16
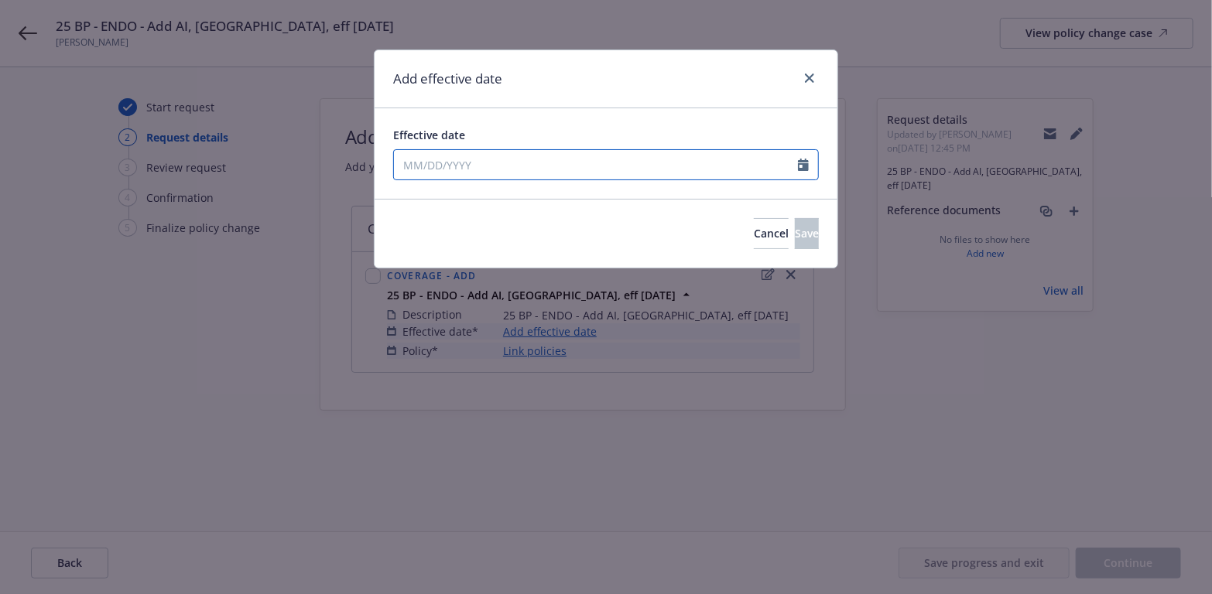
click at [803, 160] on icon "Calendar" at bounding box center [803, 165] width 11 height 12
select select "8"
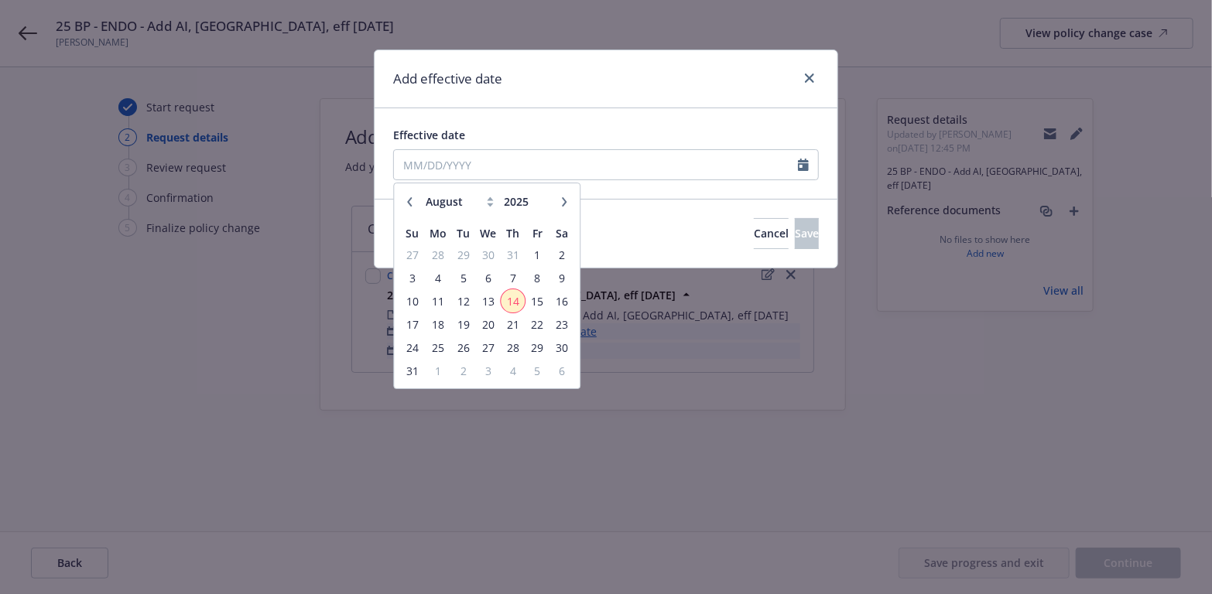
click at [514, 299] on span "14" at bounding box center [512, 301] width 21 height 19
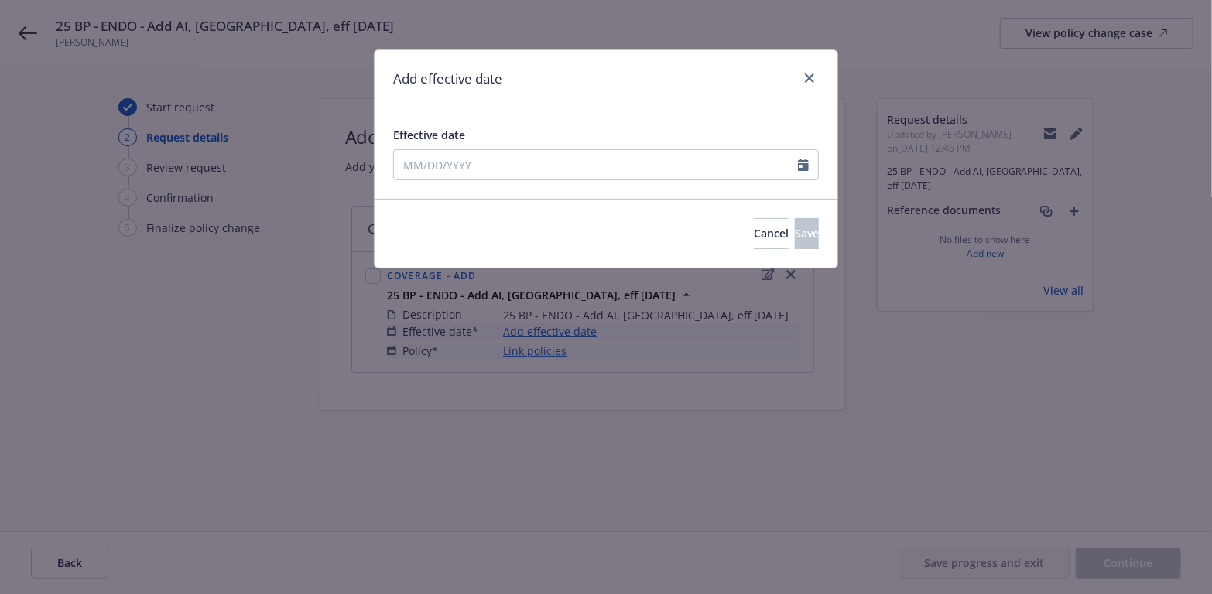
type input "[DATE]"
drag, startPoint x: 799, startPoint y: 231, endPoint x: 724, endPoint y: 326, distance: 120.7
click at [798, 231] on button "Save" at bounding box center [807, 233] width 24 height 31
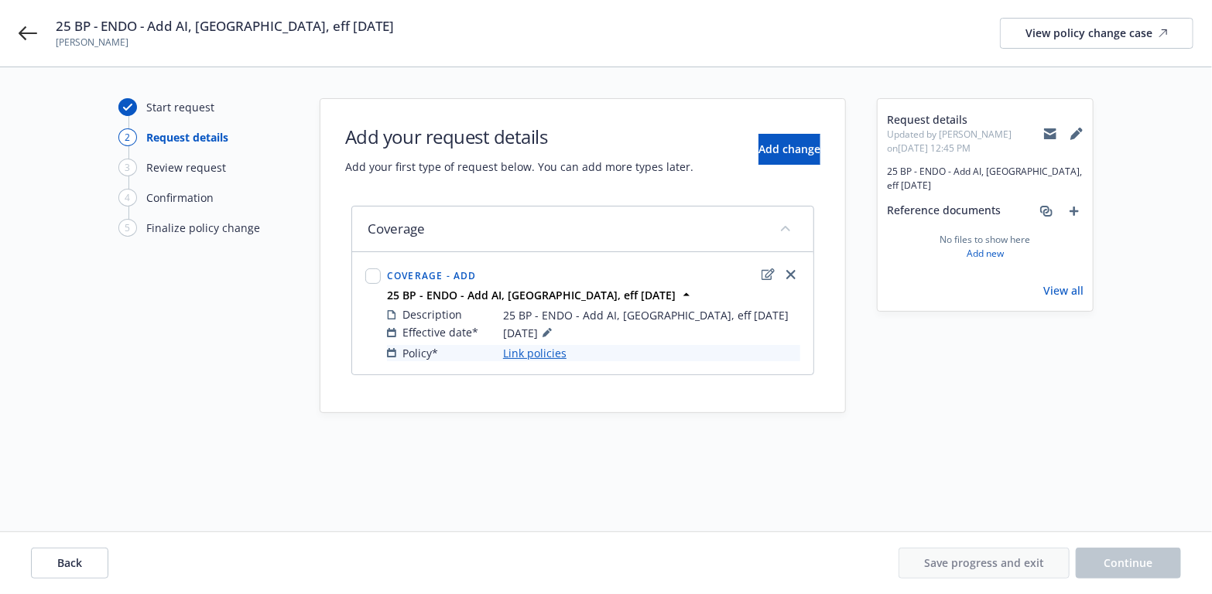
click at [527, 349] on link "Link policies" at bounding box center [534, 353] width 63 height 16
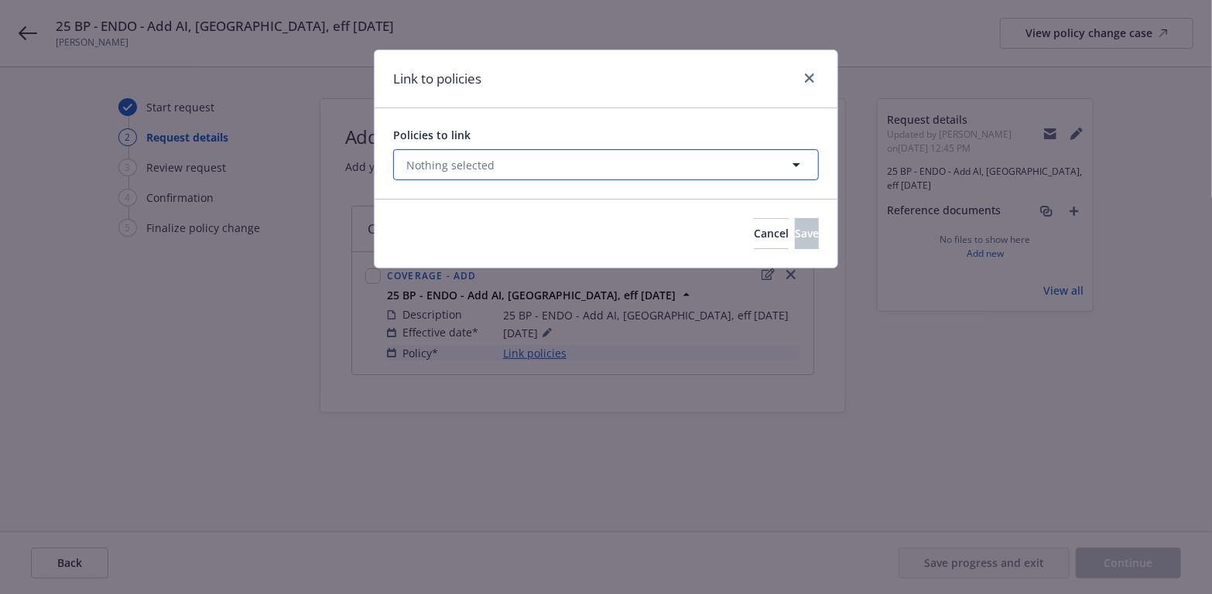
click at [792, 165] on icon "button" at bounding box center [796, 165] width 19 height 19
select select "ACTIVE"
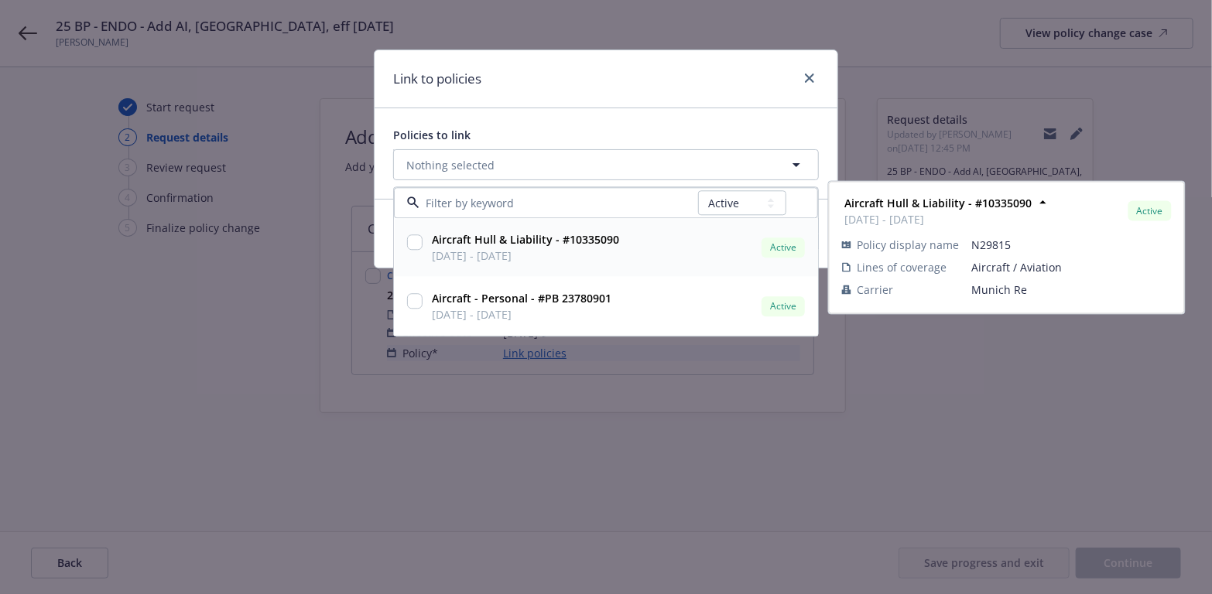
click at [412, 241] on input "checkbox" at bounding box center [414, 242] width 15 height 15
checkbox input "true"
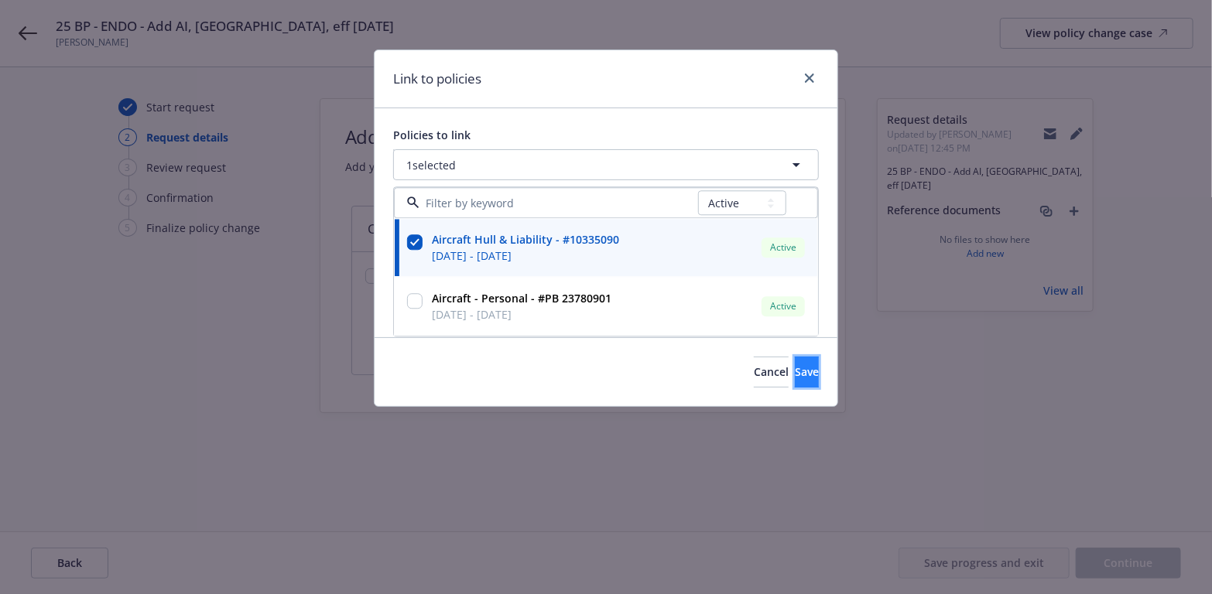
click at [802, 371] on button "Save" at bounding box center [807, 372] width 24 height 31
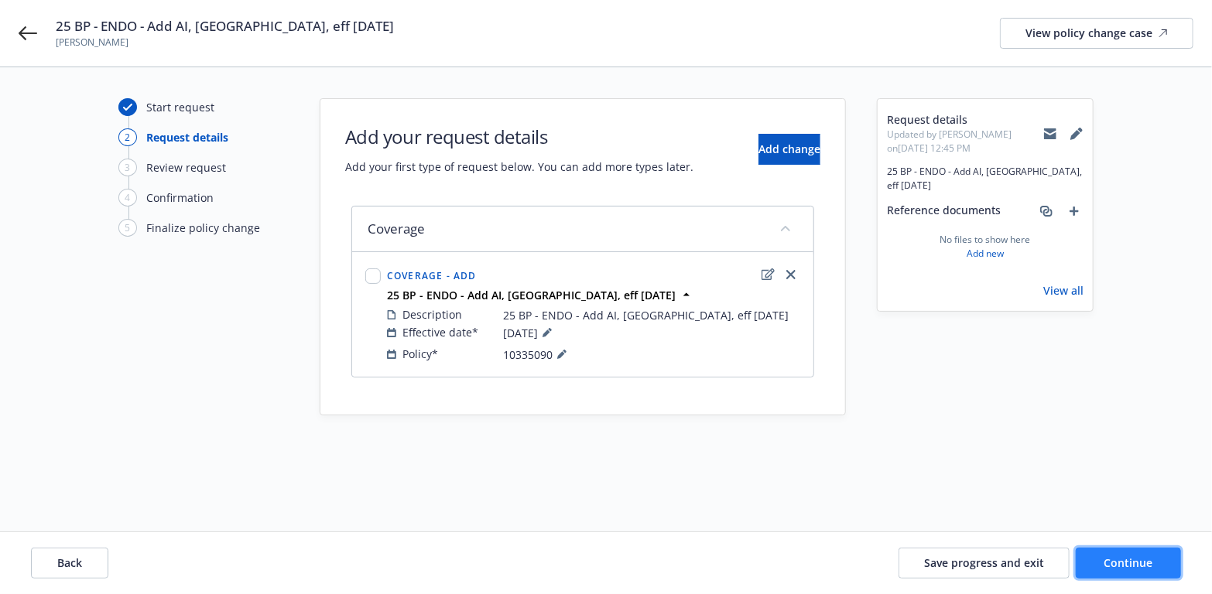
click at [1110, 563] on span "Continue" at bounding box center [1128, 563] width 49 height 15
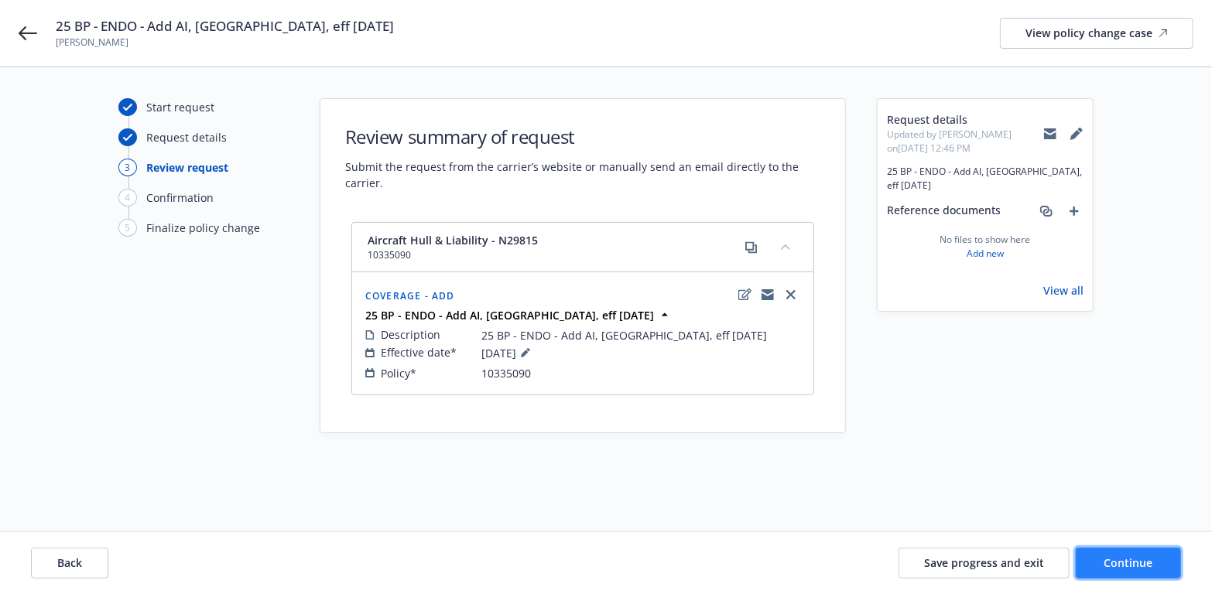
click at [1101, 560] on button "Continue" at bounding box center [1128, 563] width 105 height 31
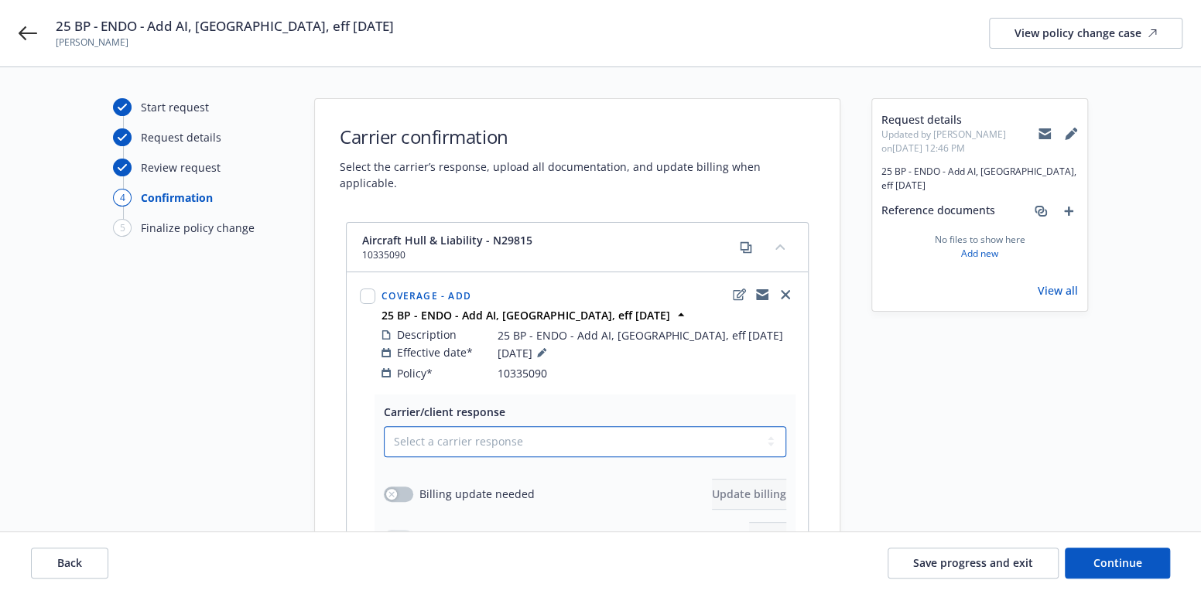
drag, startPoint x: 772, startPoint y: 427, endPoint x: 697, endPoint y: 427, distance: 75.1
click at [772, 427] on select "Select a carrier response Accepted Accepted with revision No endorsement needed…" at bounding box center [585, 441] width 402 height 31
select select "ACCEPTED"
click at [384, 426] on select "Select a carrier response Accepted Accepted with revision No endorsement needed…" at bounding box center [585, 441] width 402 height 31
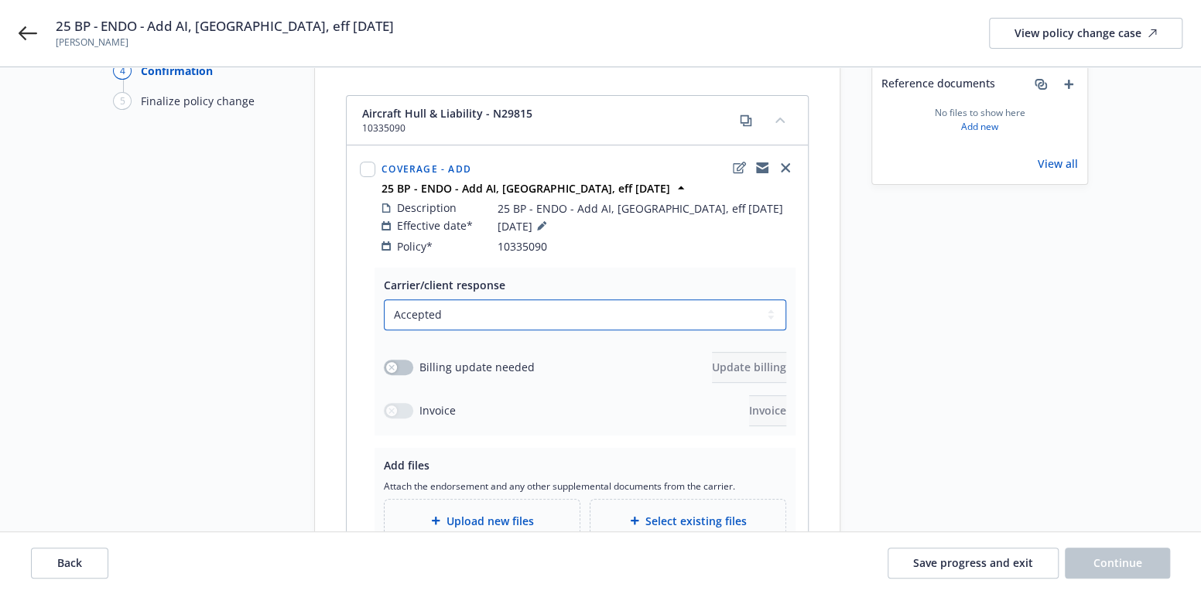
scroll to position [155, 0]
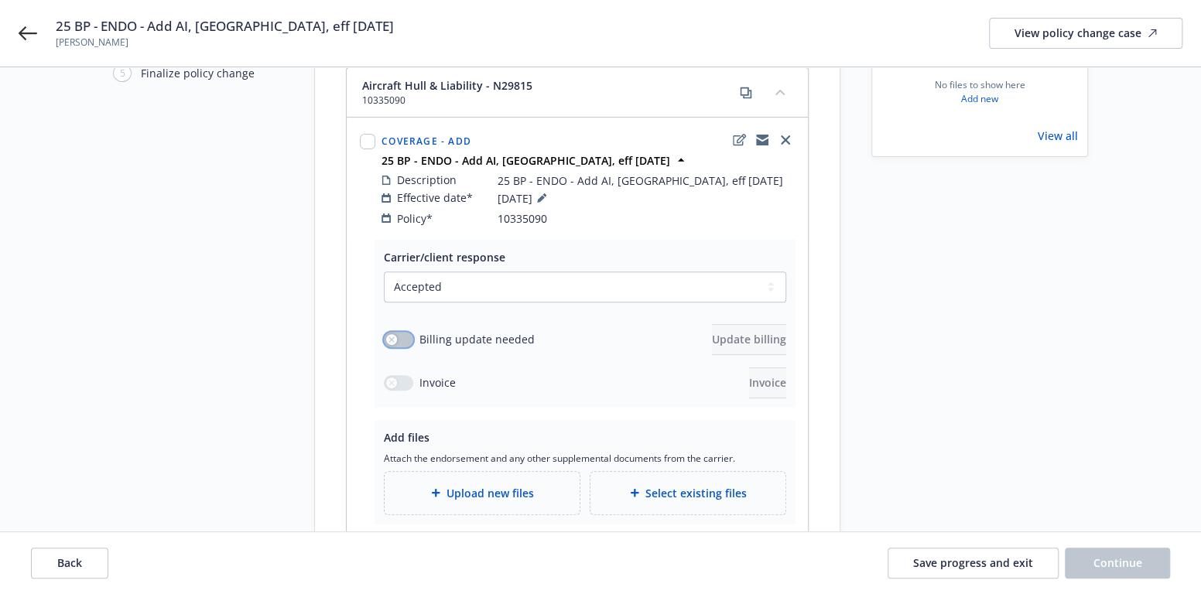
click at [401, 332] on button "button" at bounding box center [398, 339] width 29 height 15
click at [402, 337] on icon "button" at bounding box center [405, 339] width 6 height 5
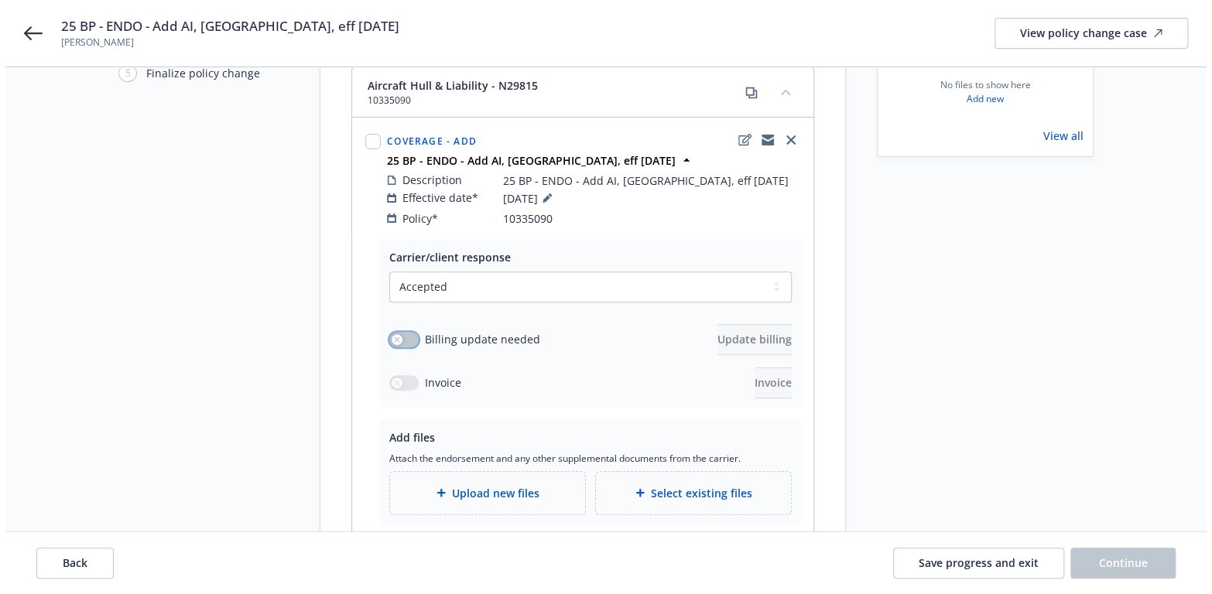
scroll to position [232, 0]
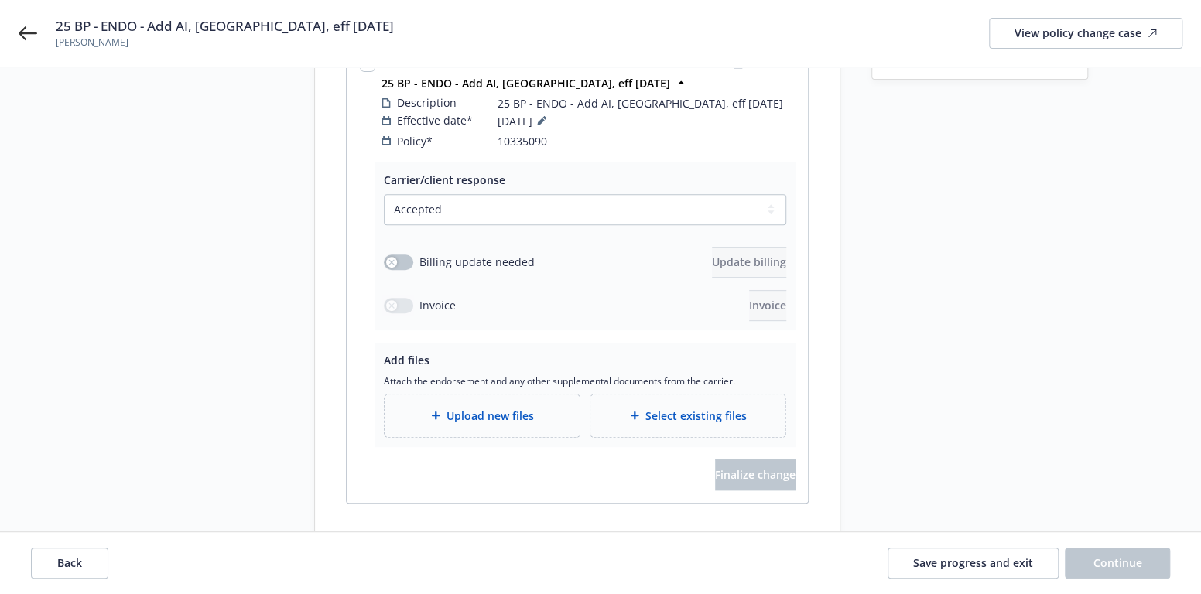
click at [462, 408] on span "Upload new files" at bounding box center [490, 416] width 87 height 16
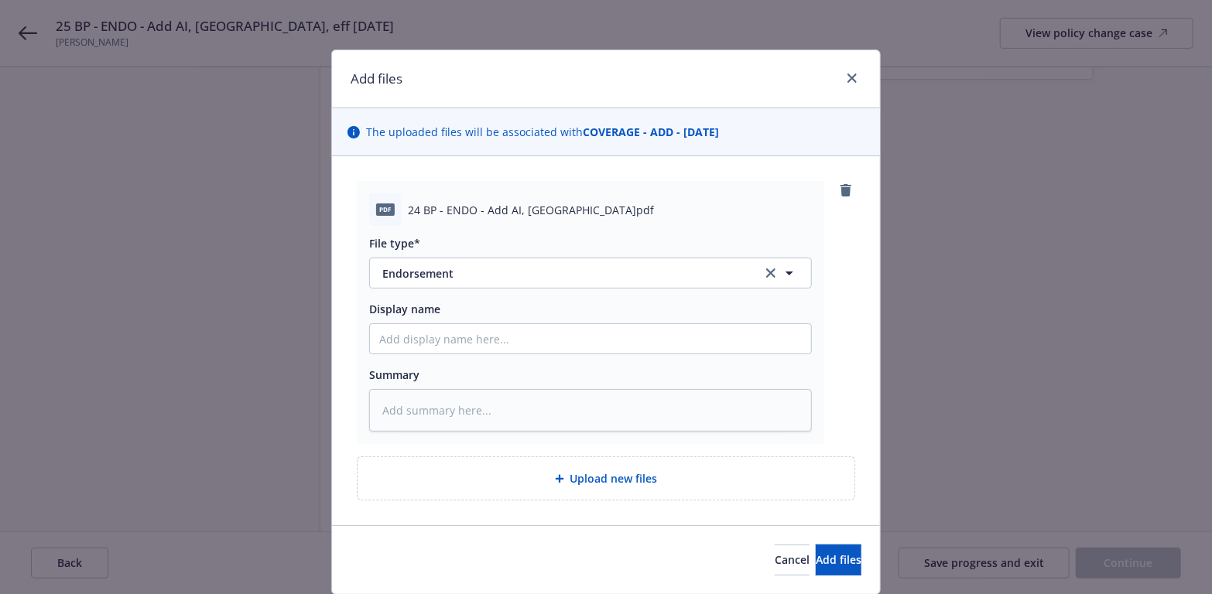
drag, startPoint x: 648, startPoint y: 214, endPoint x: 383, endPoint y: 209, distance: 264.7
click at [383, 209] on div "pdf 24 BP - ENDO - Add AI, [GEOGRAPHIC_DATA]pdf" at bounding box center [590, 209] width 443 height 33
click at [408, 337] on input "Display name" at bounding box center [590, 338] width 441 height 29
paste input "25 BP - ENDO - Add AI, [GEOGRAPHIC_DATA], eff [DATE]"
type textarea "x"
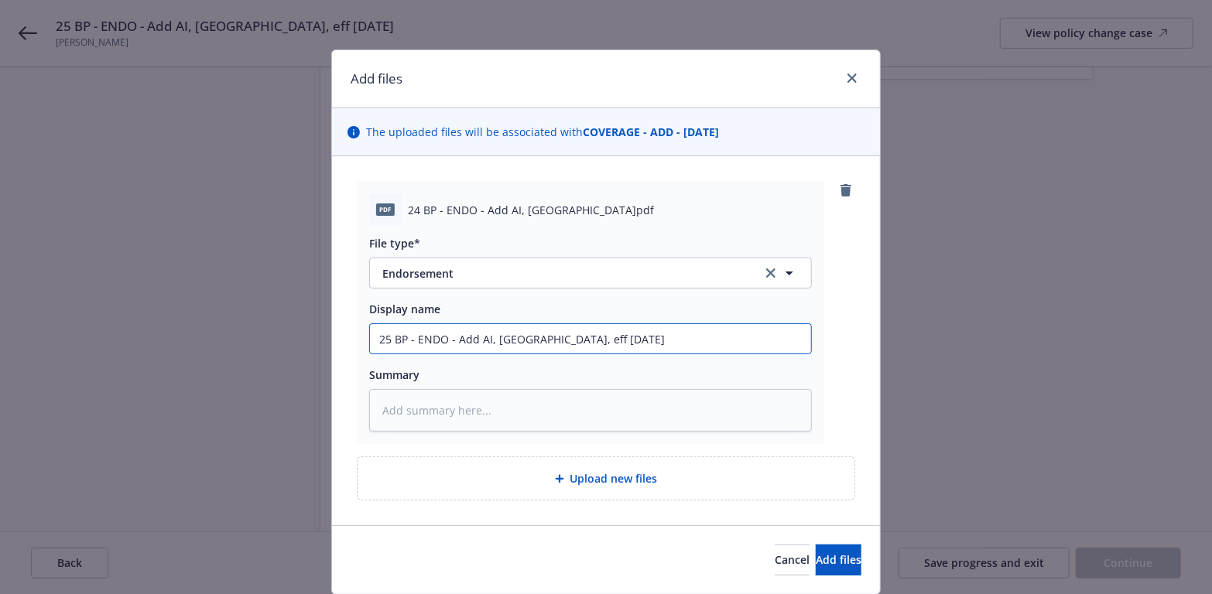
type input "25 BP - ENDO - Add AI, [GEOGRAPHIC_DATA], eff [DATE]"
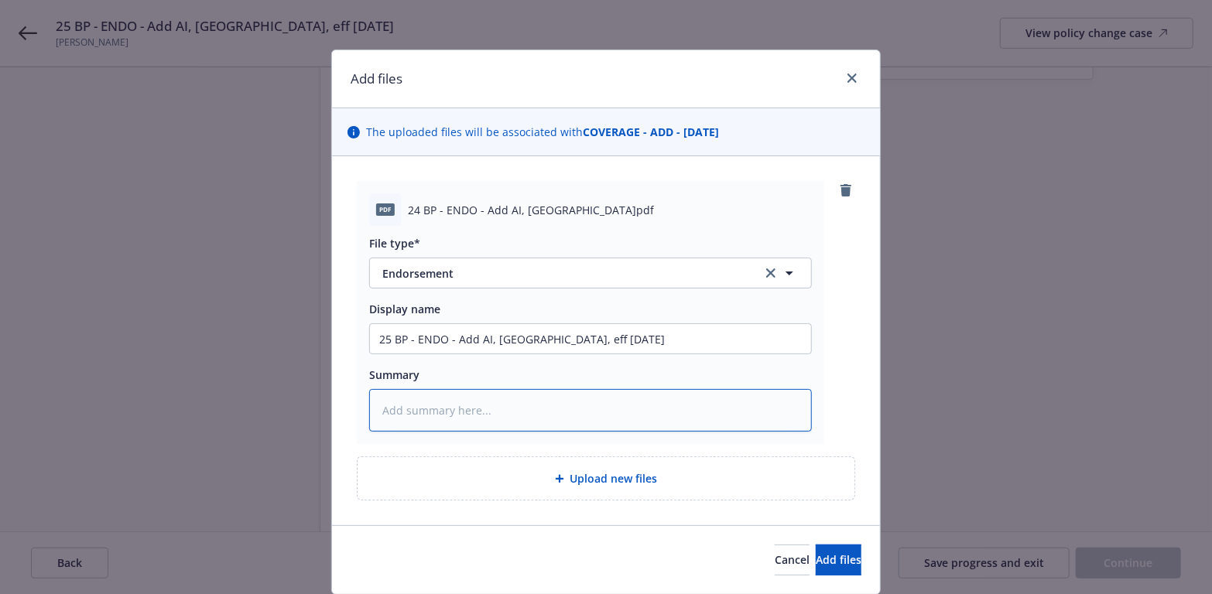
click at [403, 412] on textarea at bounding box center [590, 410] width 443 height 43
paste textarea "25 BP - ENDO - Add AI, [GEOGRAPHIC_DATA], eff [DATE]"
type textarea "x"
type textarea "25 BP - ENDO - Add AI, [GEOGRAPHIC_DATA], eff [DATE]"
type textarea "x"
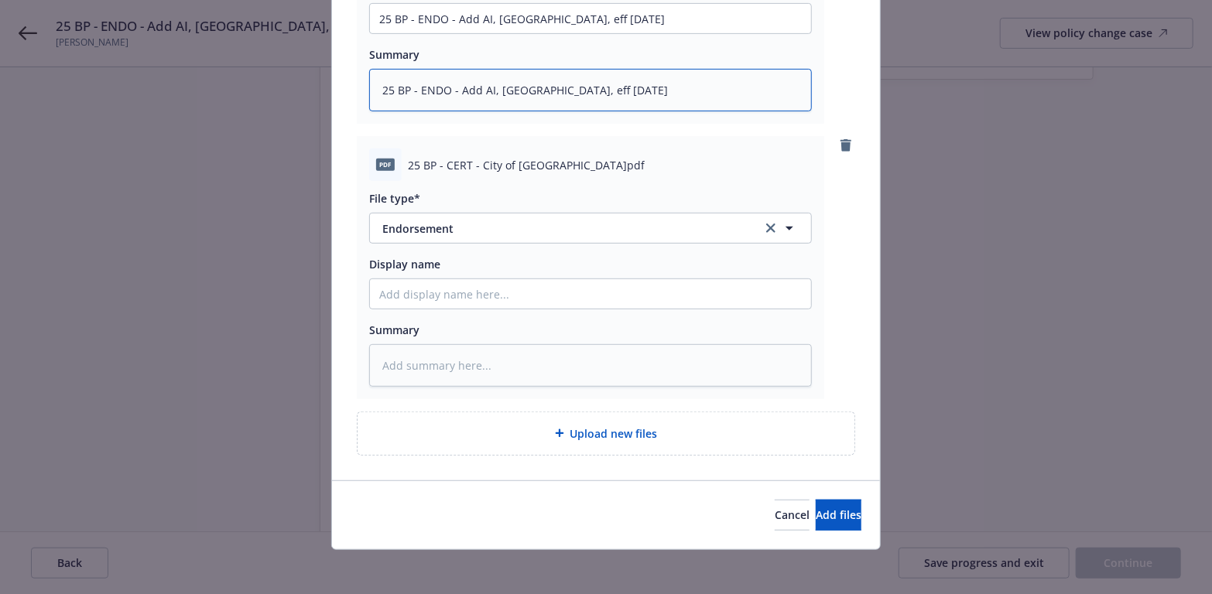
scroll to position [323, 0]
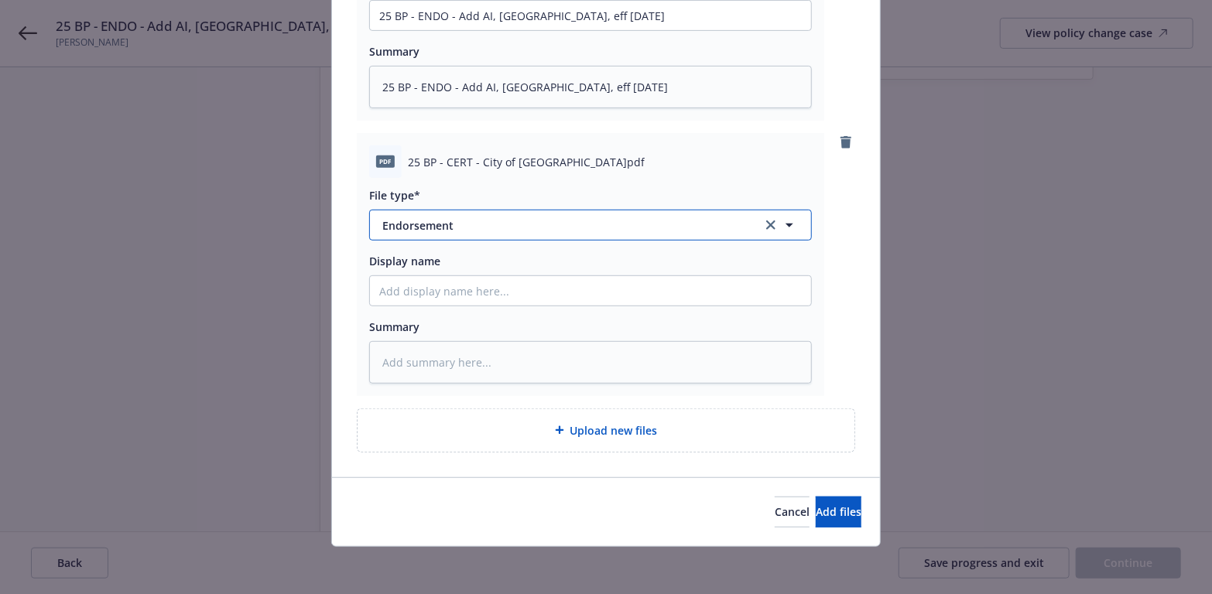
click at [784, 221] on icon "button" at bounding box center [789, 225] width 19 height 19
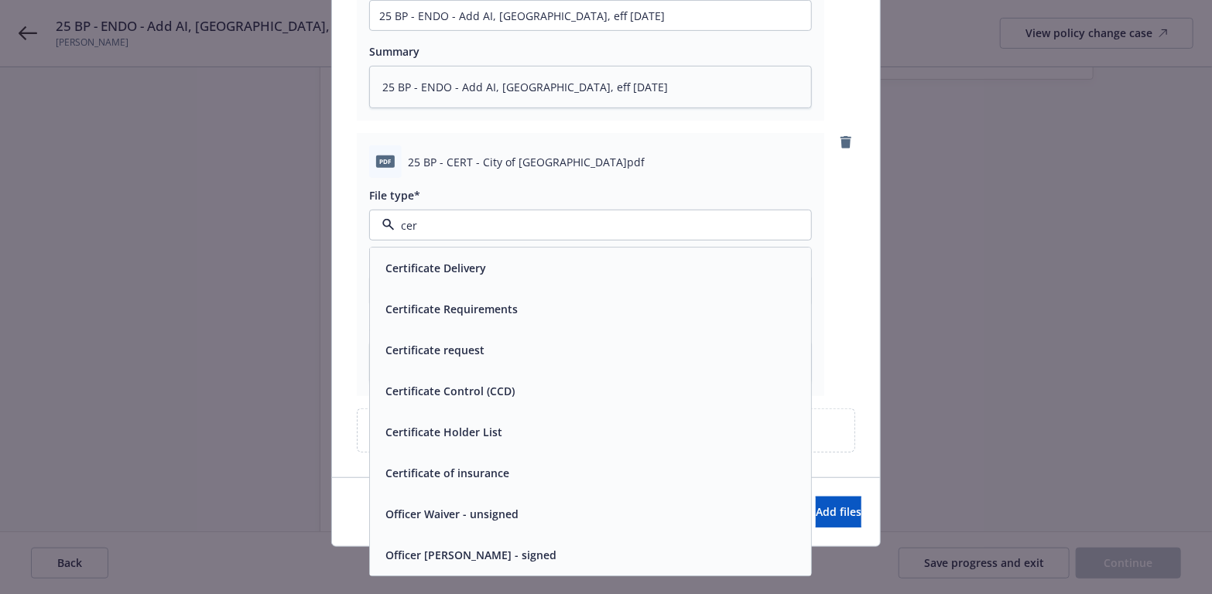
type input "cert"
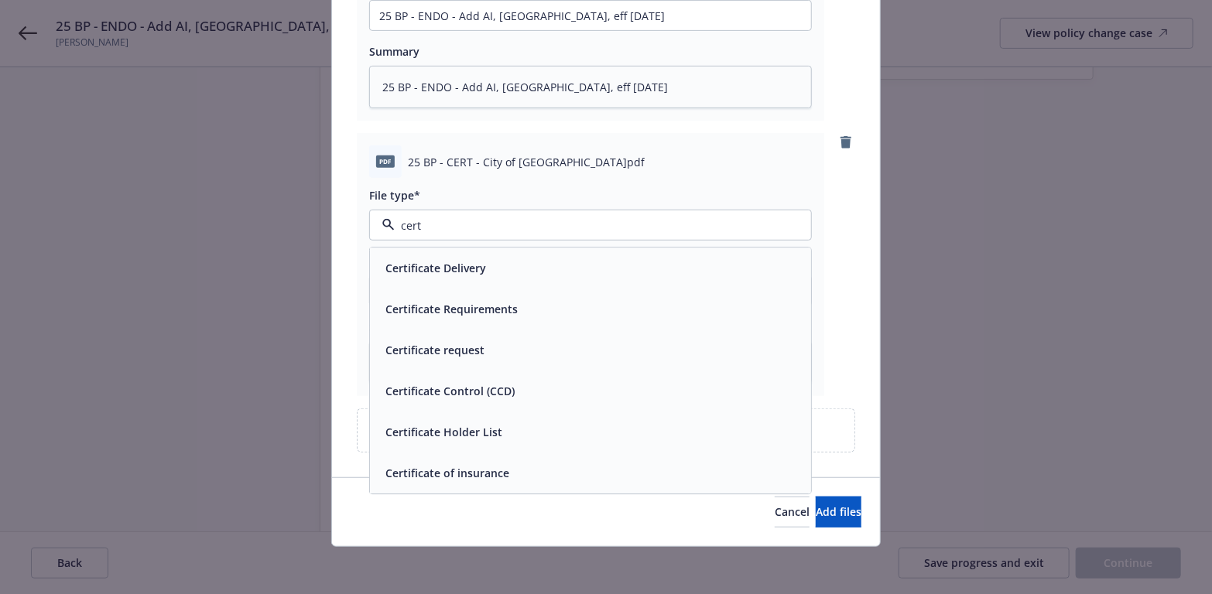
drag, startPoint x: 592, startPoint y: 478, endPoint x: 597, endPoint y: 320, distance: 157.9
click at [591, 478] on div "Certificate of insurance" at bounding box center [590, 473] width 423 height 22
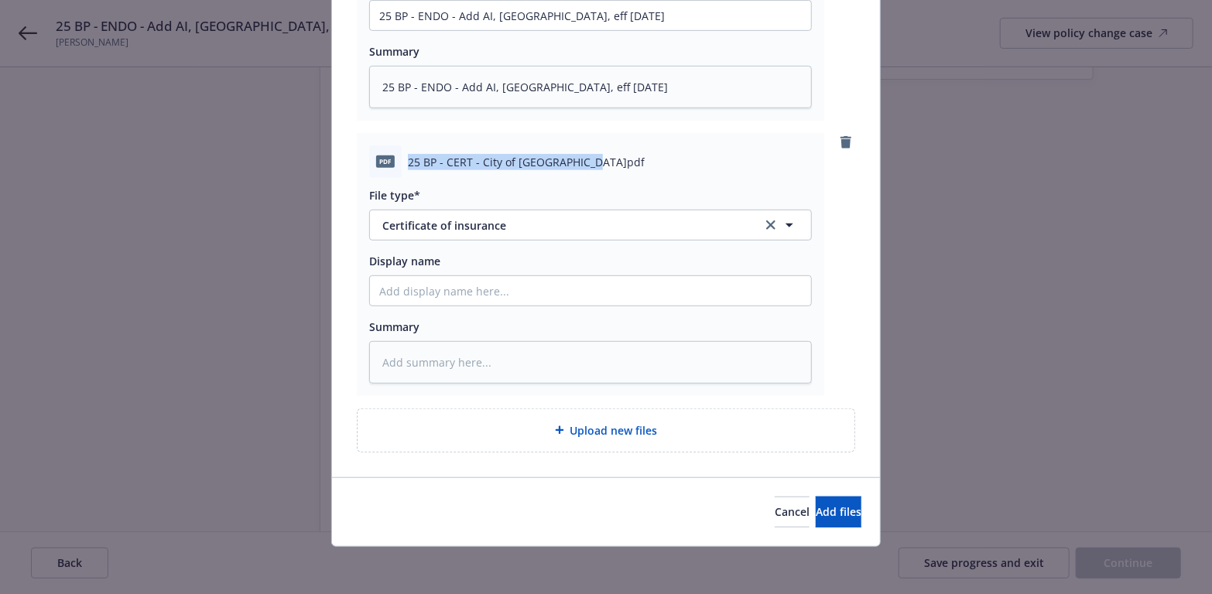
drag, startPoint x: 587, startPoint y: 163, endPoint x: 395, endPoint y: 156, distance: 192.8
click at [395, 156] on div "pdf 25 BP - CERT - City of [GEOGRAPHIC_DATA]pdf" at bounding box center [590, 161] width 443 height 33
copy div "25 BP - CERT - City of [GEOGRAPHIC_DATA]pdf"
click at [429, 30] on input "Display name" at bounding box center [590, 15] width 441 height 29
paste input "25 BP - CERT - City of [GEOGRAPHIC_DATA]pdf"
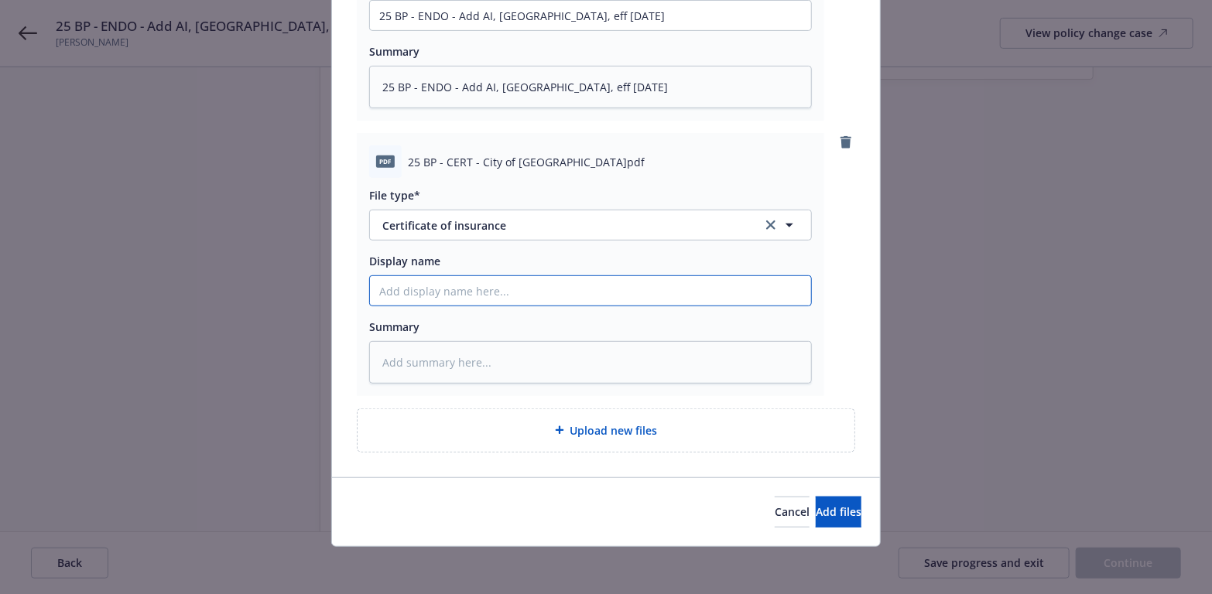
type textarea "x"
type input "25 BP - CERT - City of [GEOGRAPHIC_DATA]pdf"
click at [406, 362] on textarea at bounding box center [590, 362] width 443 height 43
paste textarea "25 BP - CERT - City of [GEOGRAPHIC_DATA]pdf"
type textarea "x"
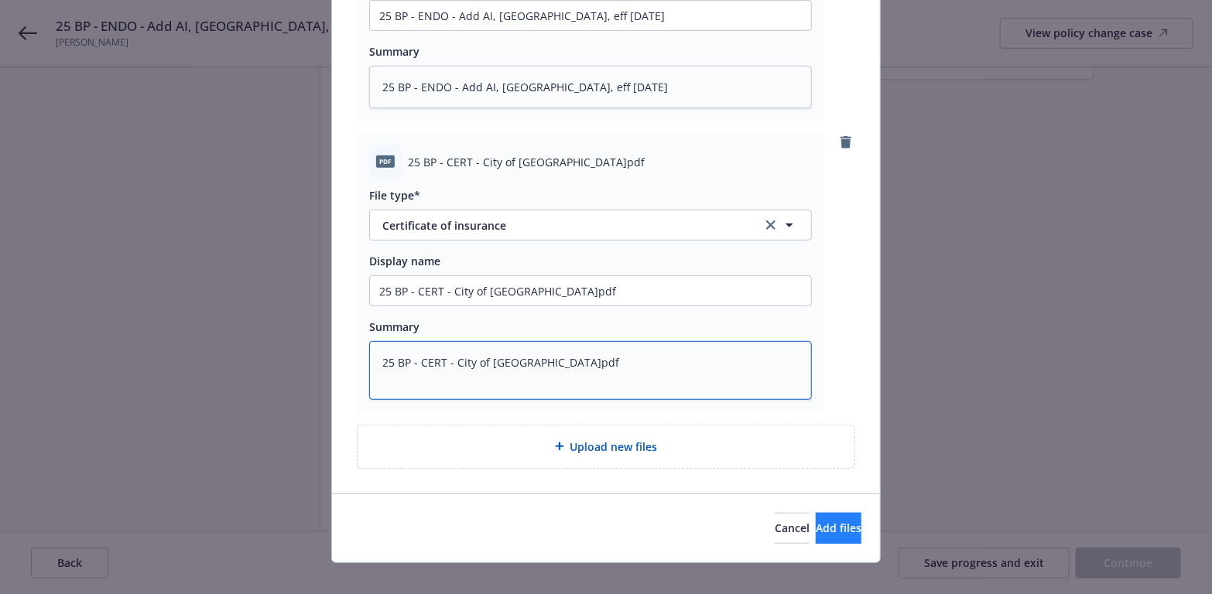
type textarea "25 BP - CERT - City of [GEOGRAPHIC_DATA]pdf"
click at [831, 529] on button "Add files" at bounding box center [839, 528] width 46 height 31
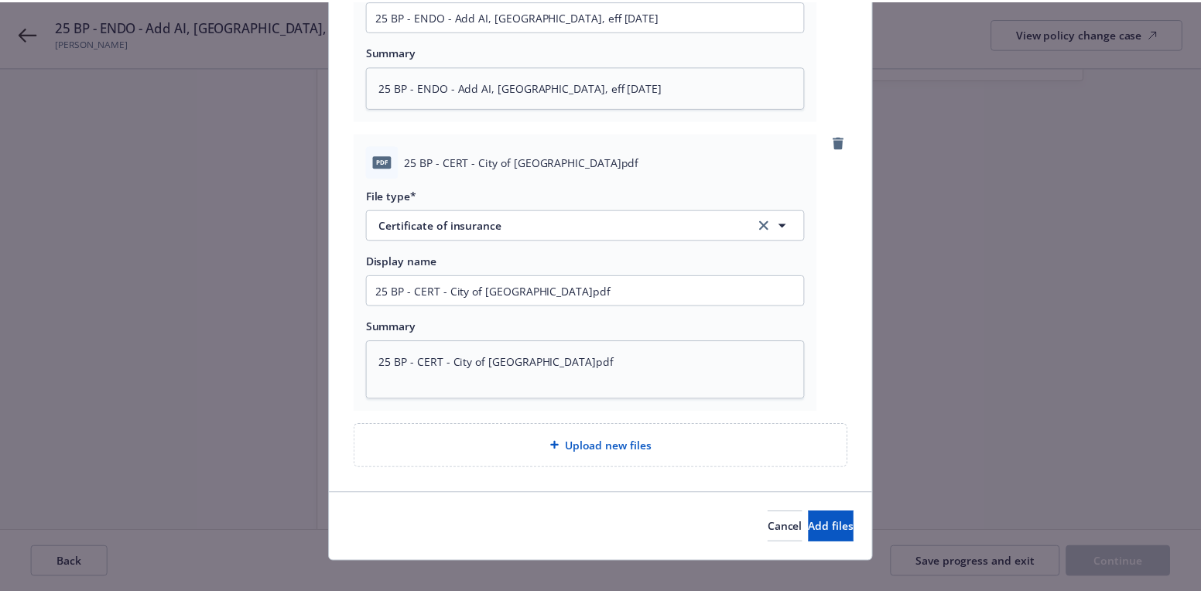
scroll to position [284, 0]
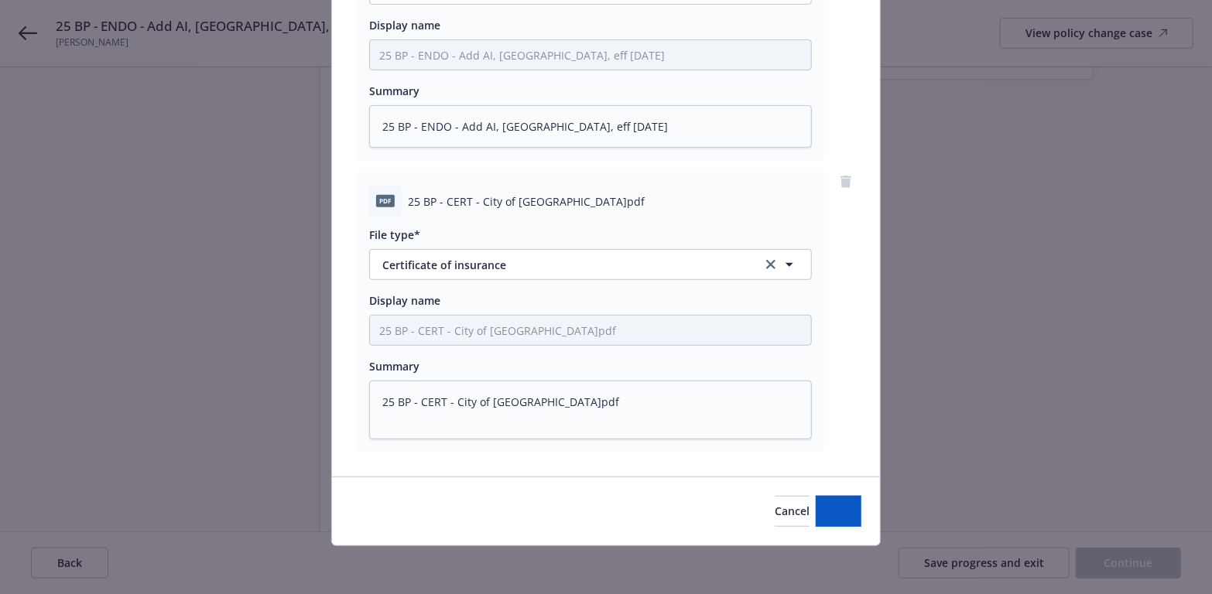
type textarea "x"
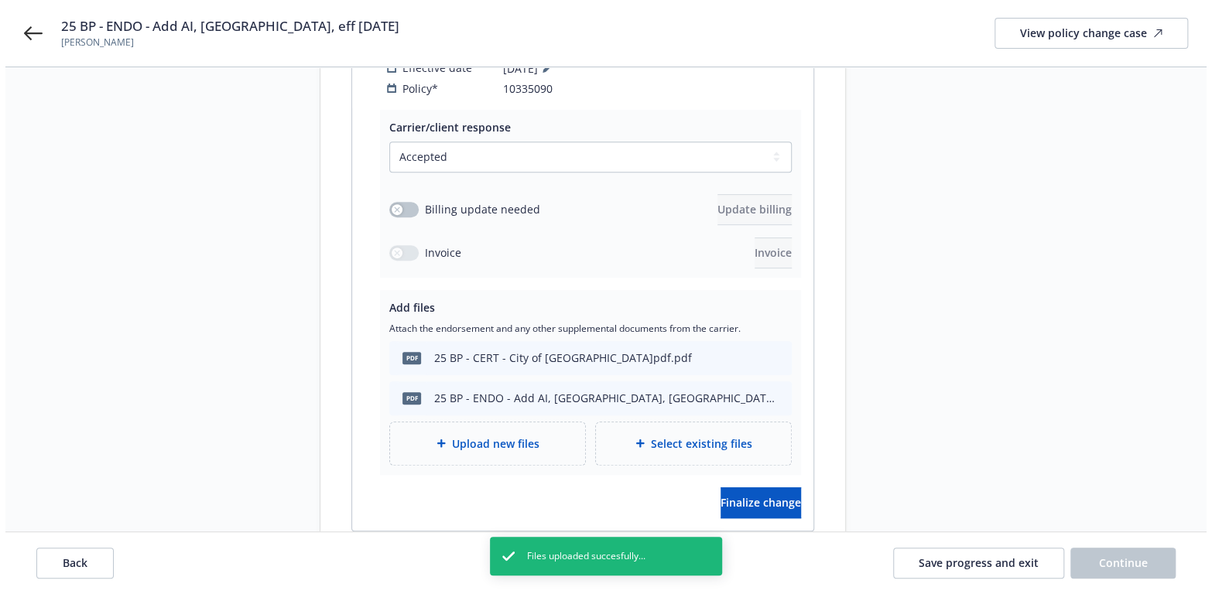
scroll to position [335, 0]
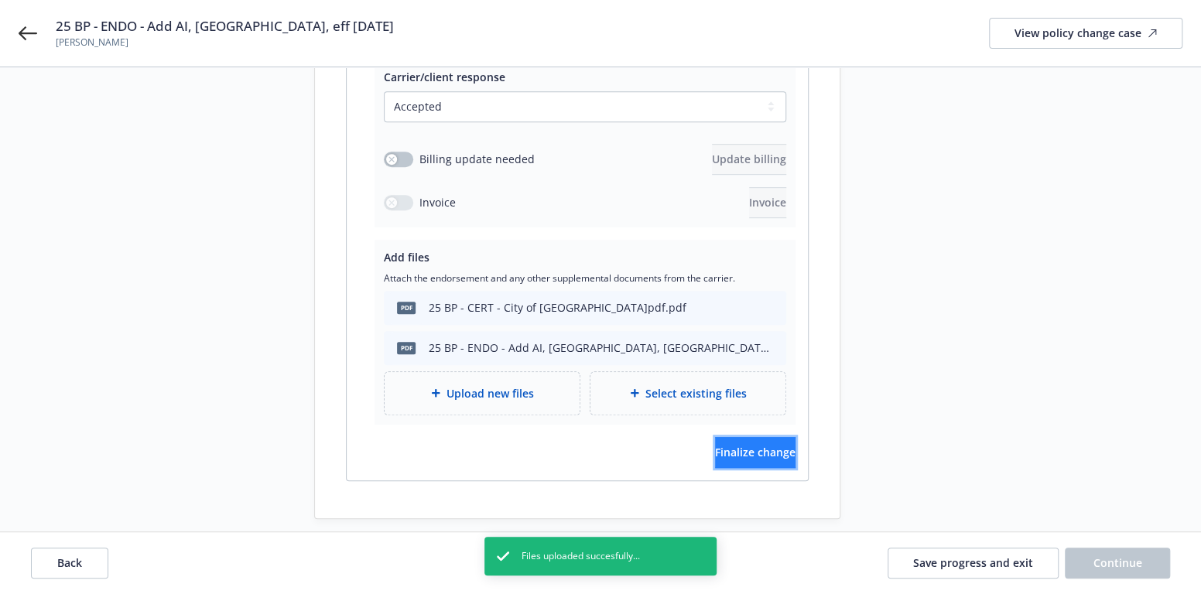
click at [730, 445] on span "Finalize change" at bounding box center [755, 452] width 80 height 15
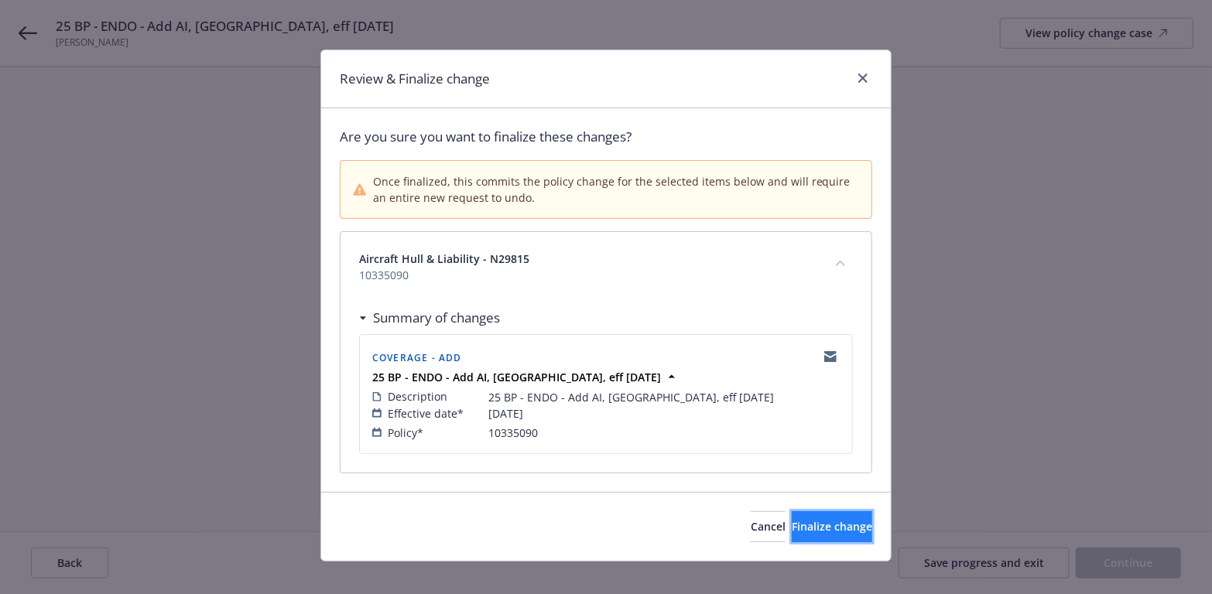
click at [792, 513] on button "Finalize change" at bounding box center [832, 527] width 80 height 31
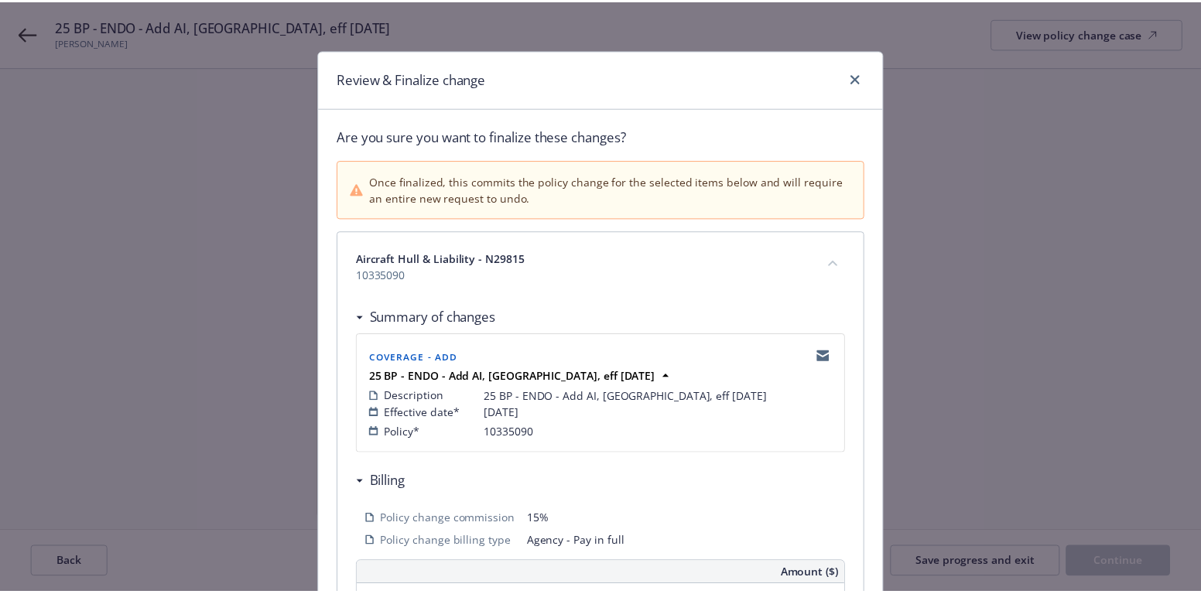
scroll to position [334, 0]
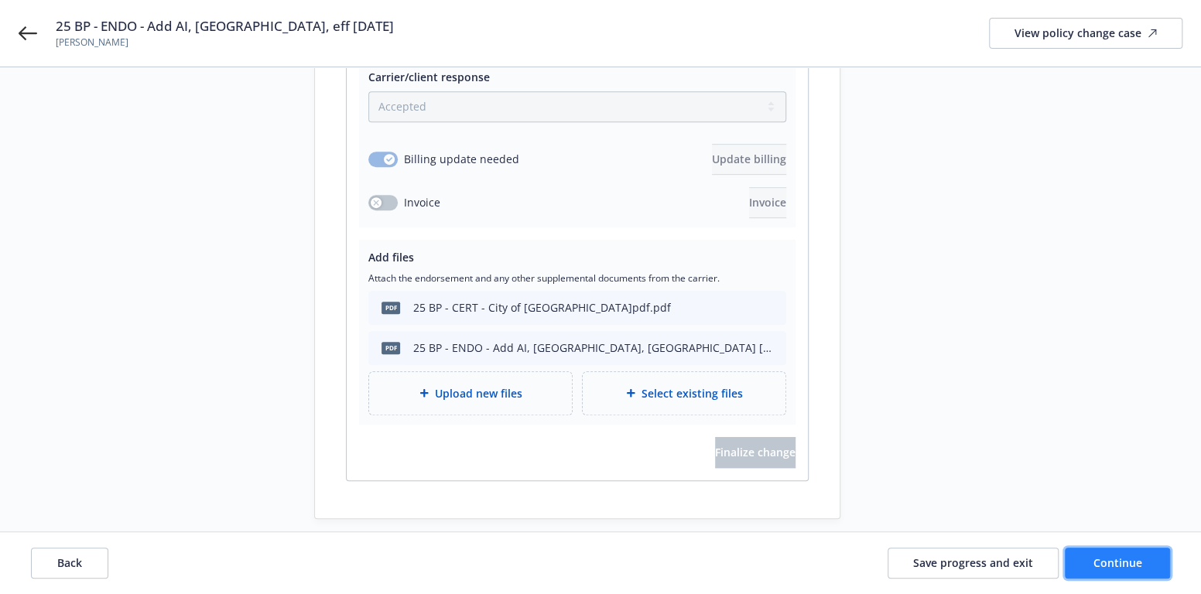
drag, startPoint x: 1114, startPoint y: 556, endPoint x: 1083, endPoint y: 556, distance: 31.0
click at [1111, 556] on span "Continue" at bounding box center [1117, 563] width 49 height 15
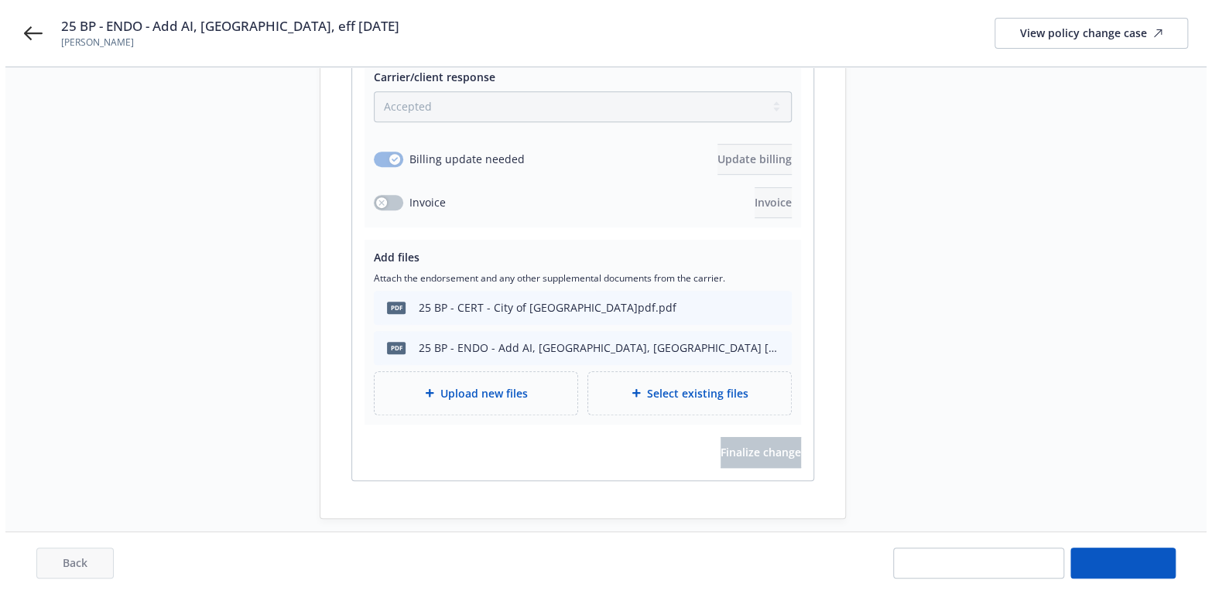
scroll to position [0, 0]
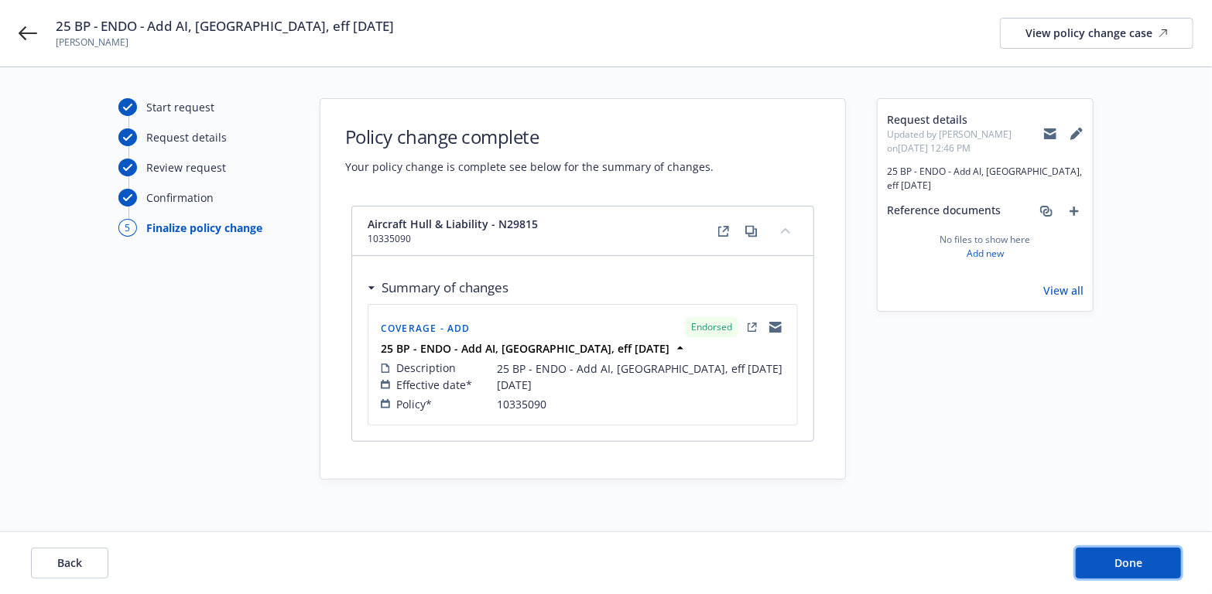
drag, startPoint x: 1115, startPoint y: 557, endPoint x: 668, endPoint y: 491, distance: 452.1
click at [1114, 556] on span "Done" at bounding box center [1128, 563] width 28 height 15
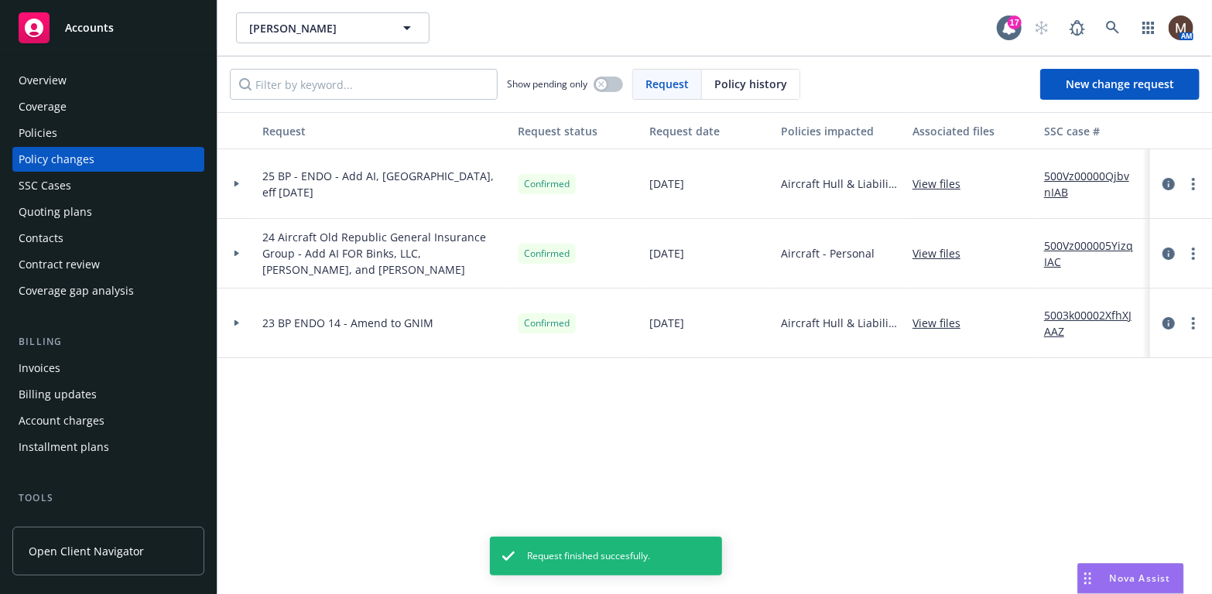
click at [60, 126] on div "Policies" at bounding box center [109, 133] width 180 height 25
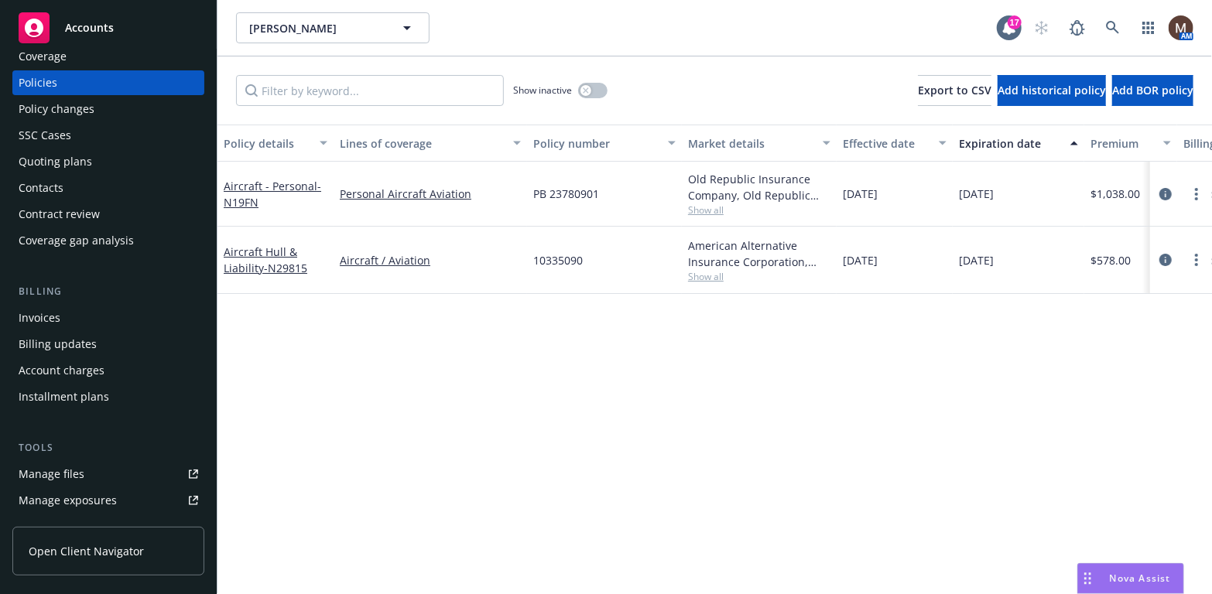
scroll to position [77, 0]
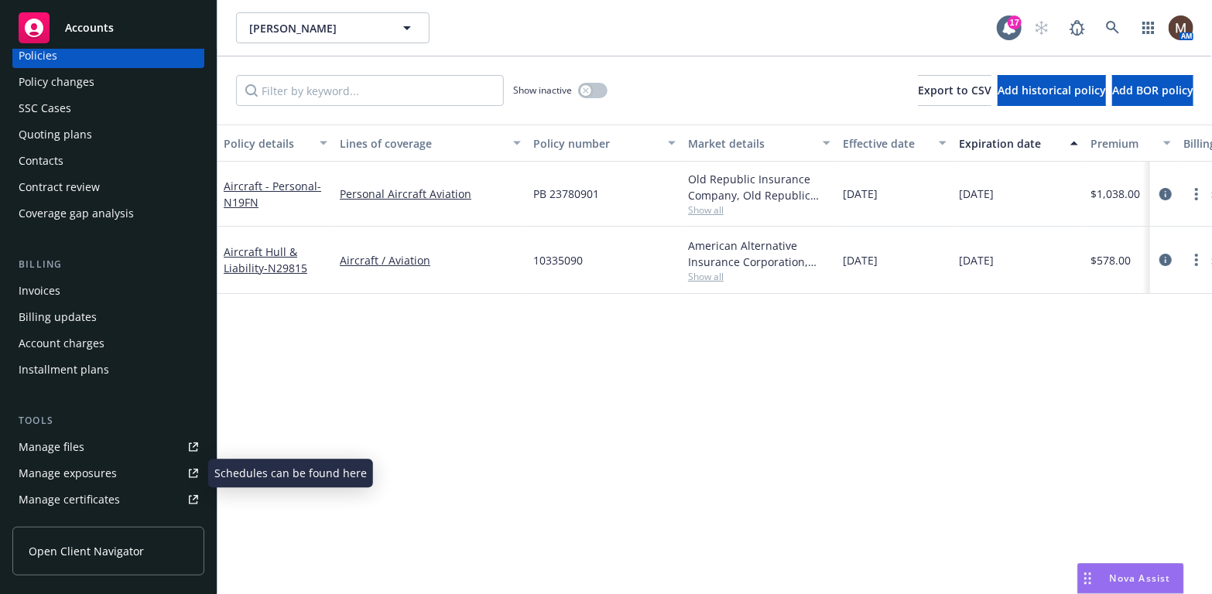
click at [74, 445] on div "Manage files" at bounding box center [52, 447] width 66 height 25
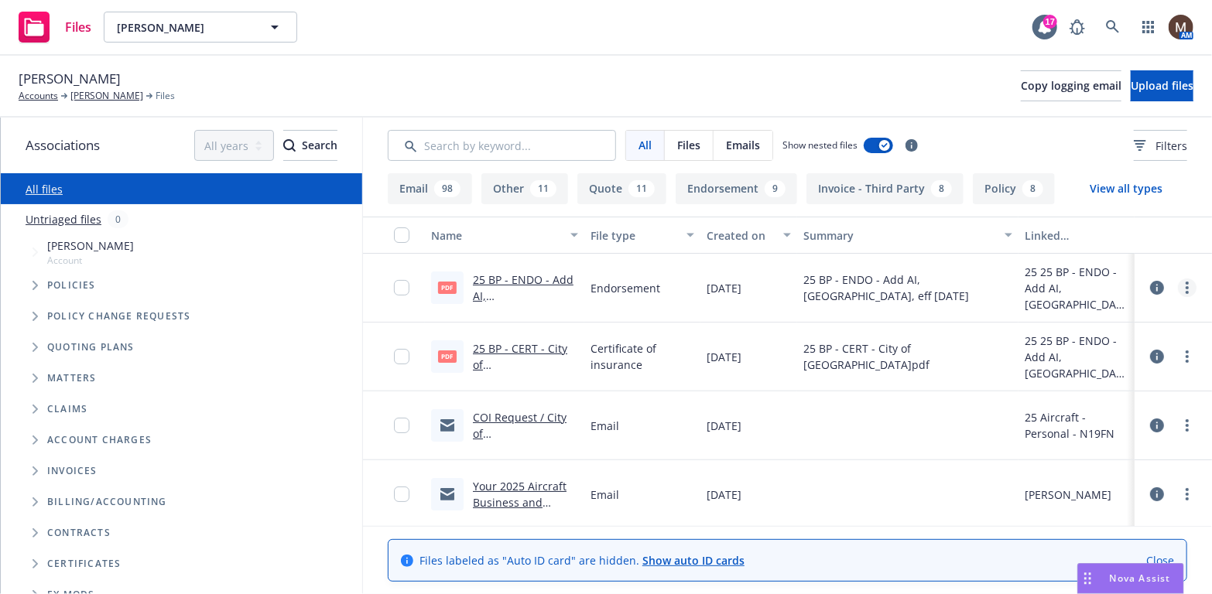
click at [1178, 283] on link "more" at bounding box center [1187, 288] width 19 height 19
click at [1083, 348] on link "Download" at bounding box center [1108, 350] width 154 height 31
drag, startPoint x: 521, startPoint y: 347, endPoint x: 570, endPoint y: 368, distance: 53.4
click at [521, 347] on link "25 BP - CERT - City of [GEOGRAPHIC_DATA]pdf.pdf" at bounding box center [525, 372] width 104 height 63
click at [118, 94] on link "[PERSON_NAME]" at bounding box center [106, 96] width 73 height 14
